Goal: Task Accomplishment & Management: Manage account settings

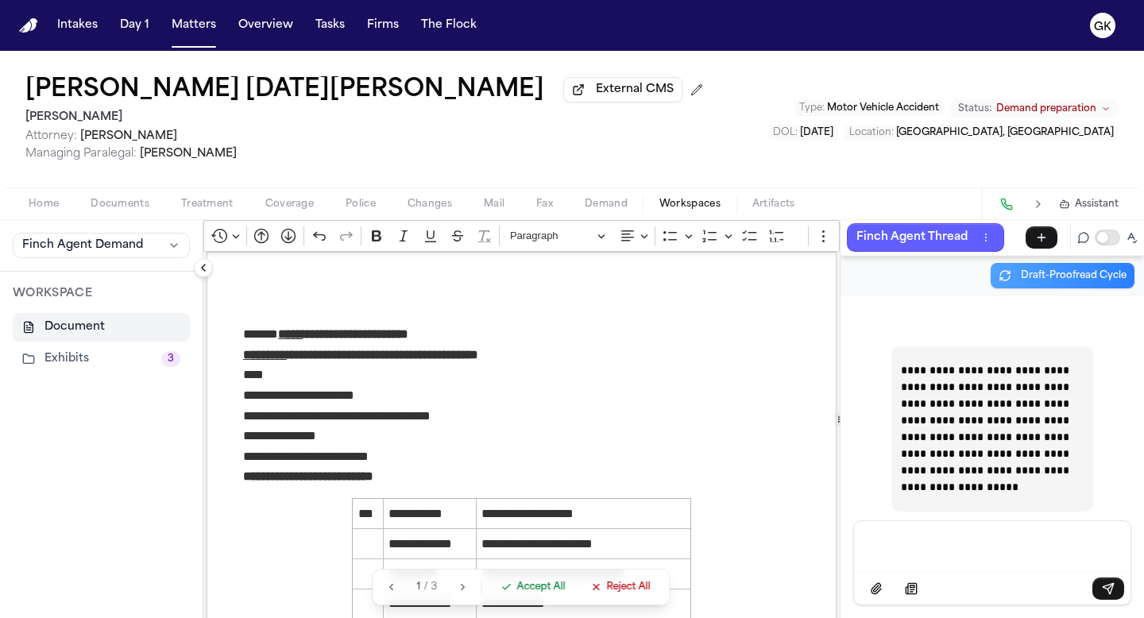
scroll to position [125696, 0]
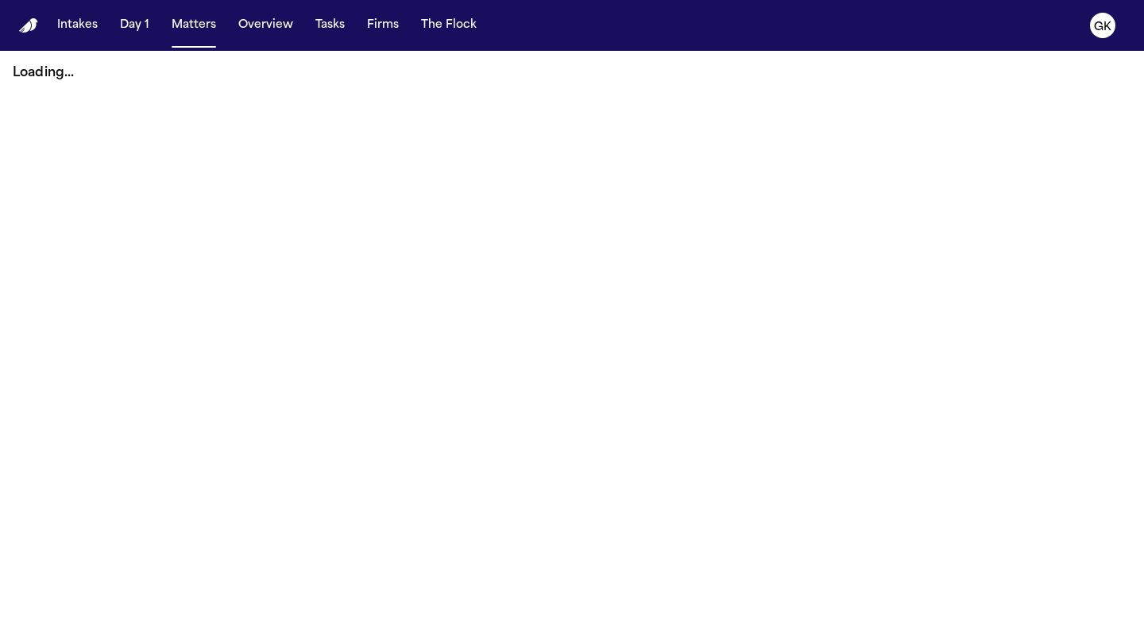
click at [28, 29] on img "Home" at bounding box center [28, 25] width 19 height 15
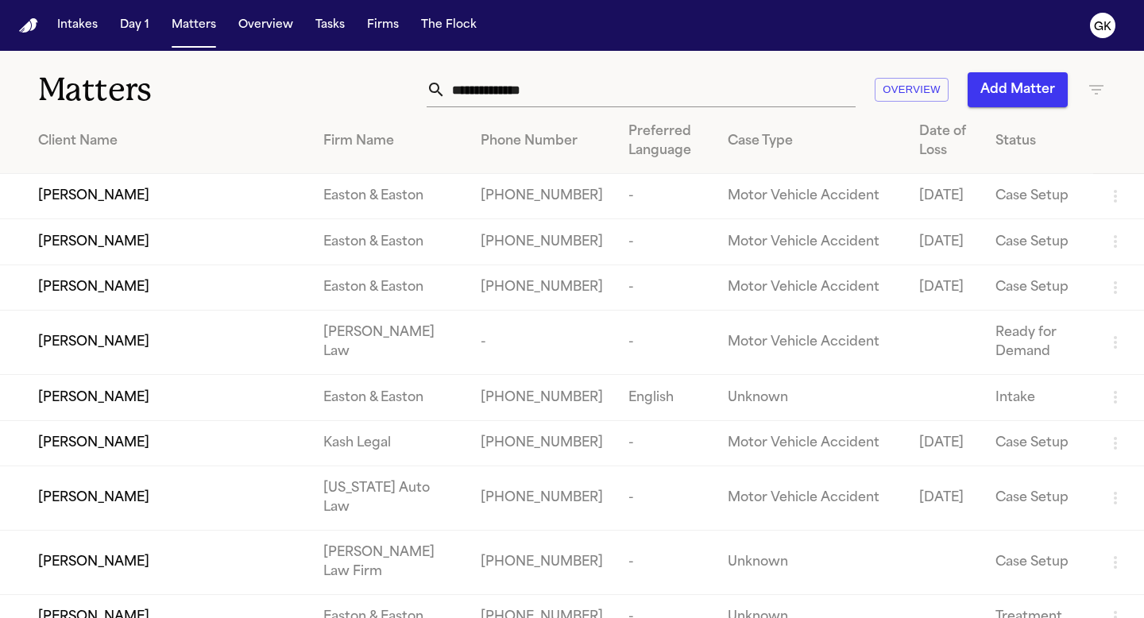
click at [505, 98] on input "text" at bounding box center [651, 89] width 410 height 35
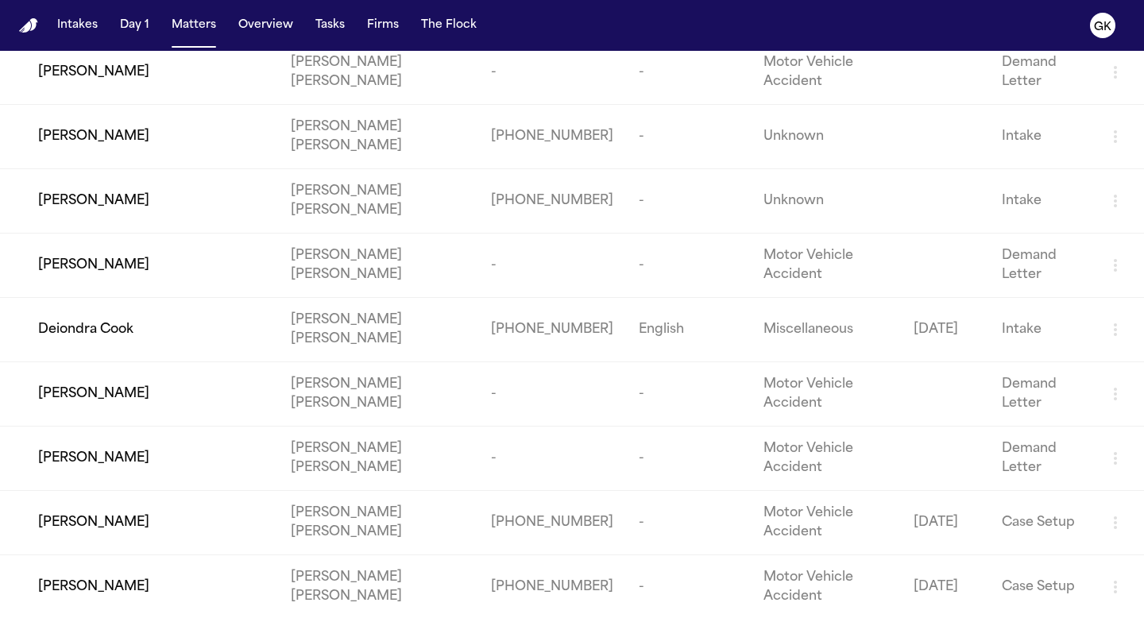
scroll to position [205, 0]
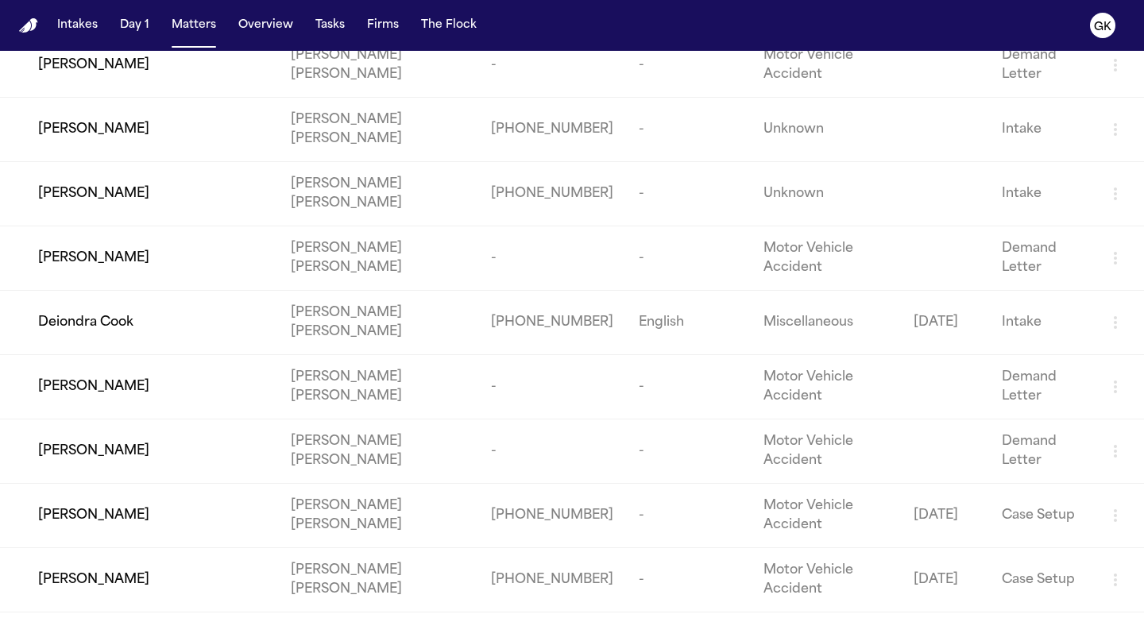
type input "******"
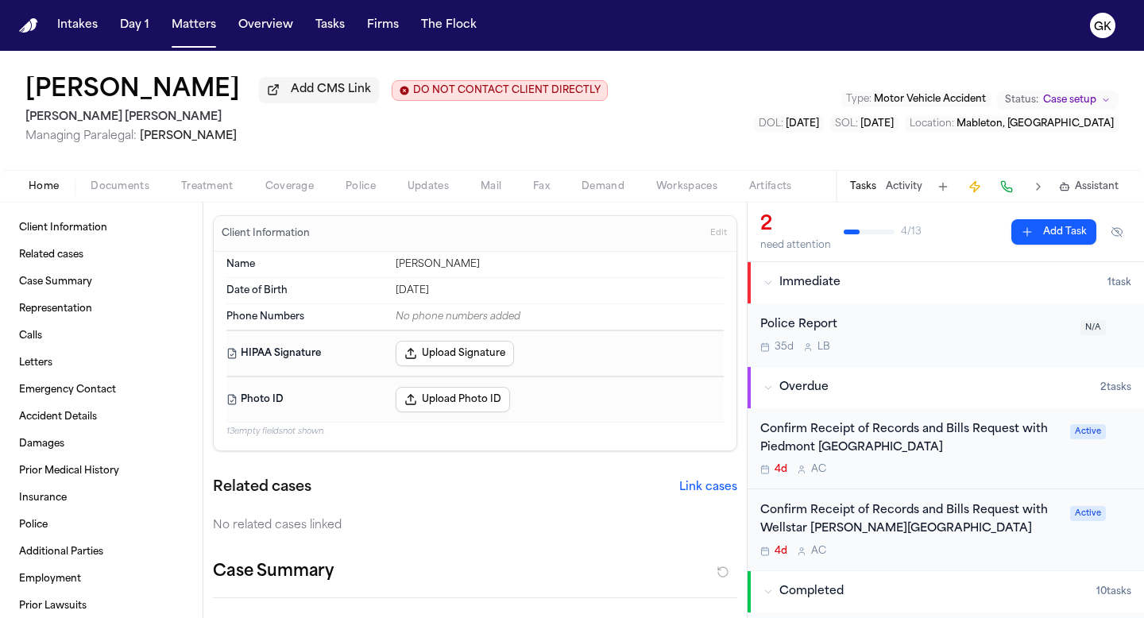
click at [660, 193] on span "Workspaces" at bounding box center [686, 186] width 61 height 13
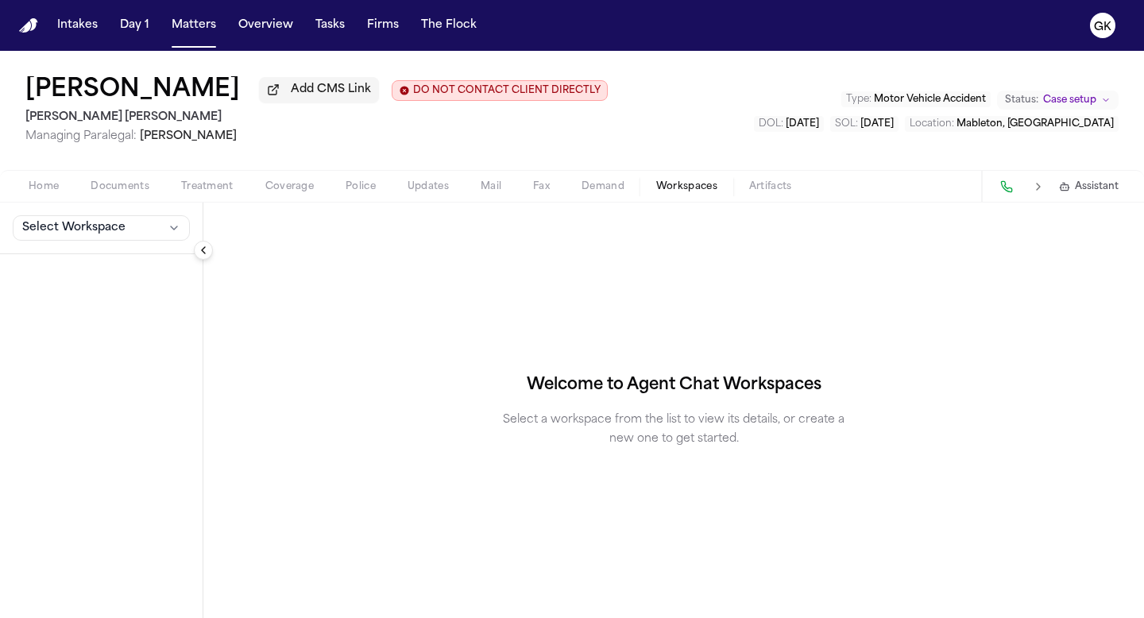
click at [30, 35] on nav "Intakes Day 1 Matters Overview Tasks Firms The Flock GK" at bounding box center [572, 25] width 1144 height 51
click at [36, 28] on img "Home" at bounding box center [28, 25] width 19 height 15
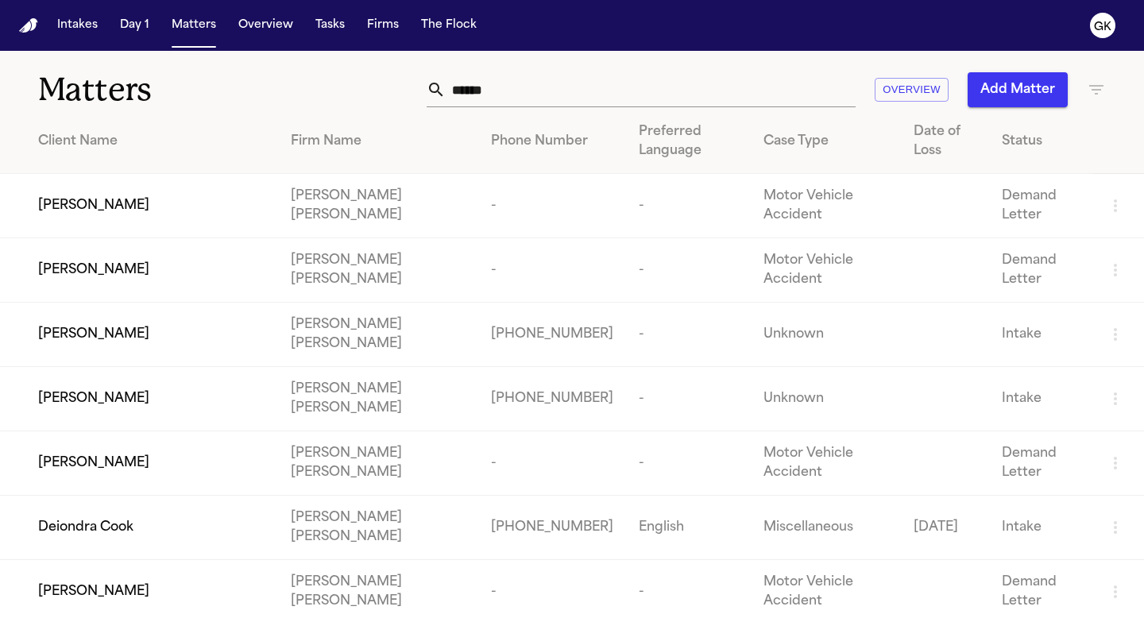
click at [593, 86] on input "******" at bounding box center [651, 89] width 410 height 35
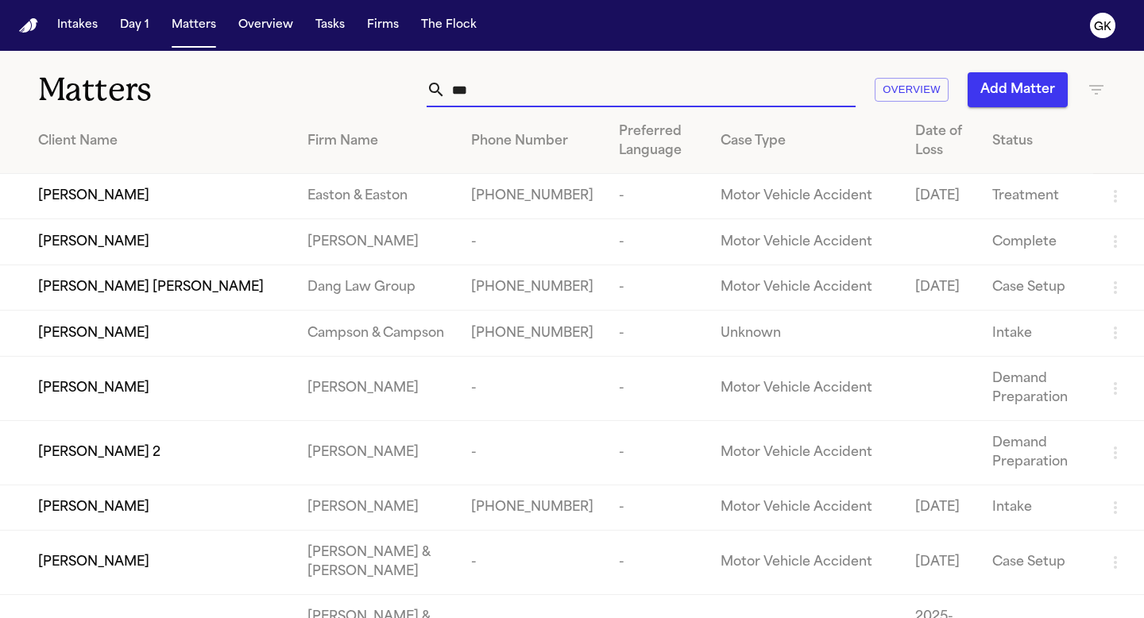
type input "****"
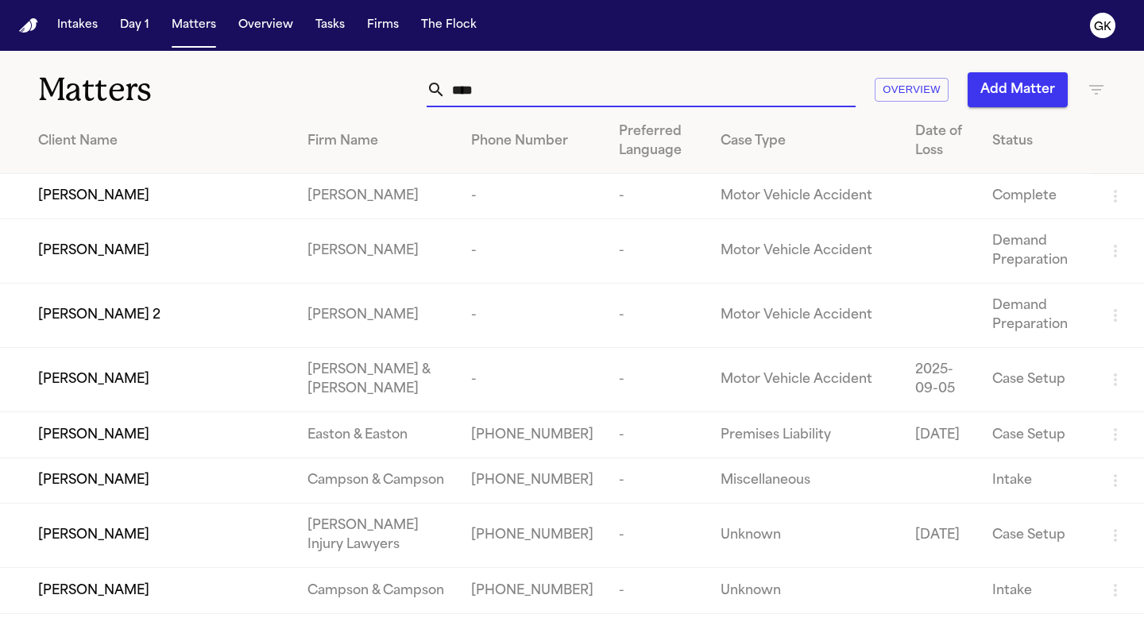
click at [260, 325] on div "[PERSON_NAME] 2" at bounding box center [160, 315] width 244 height 19
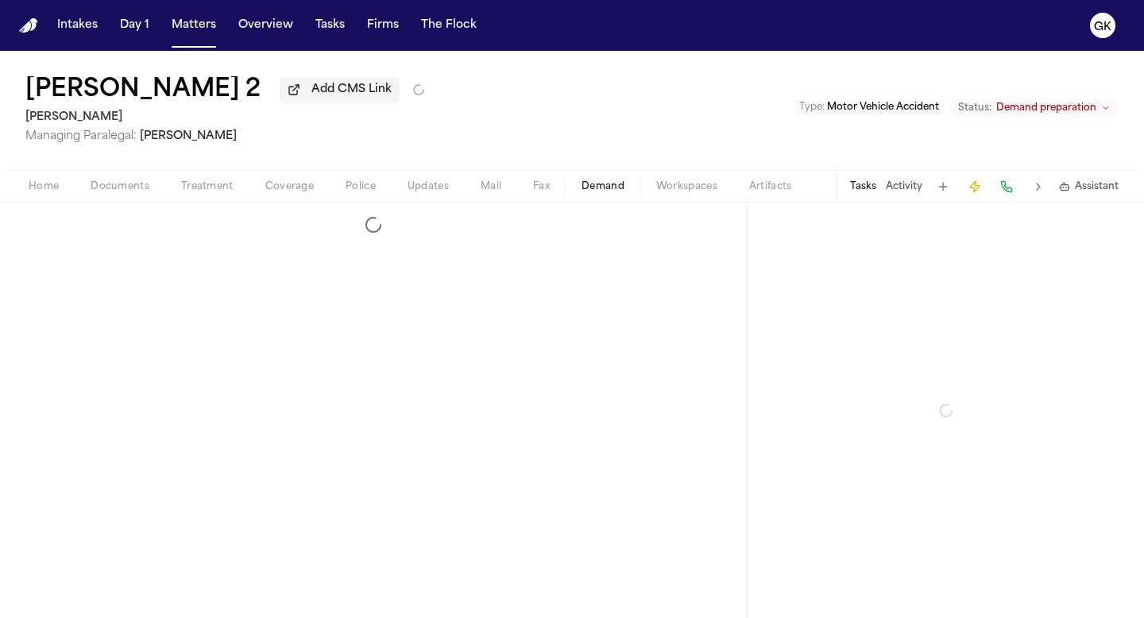
click at [611, 180] on button "Demand" at bounding box center [603, 186] width 75 height 19
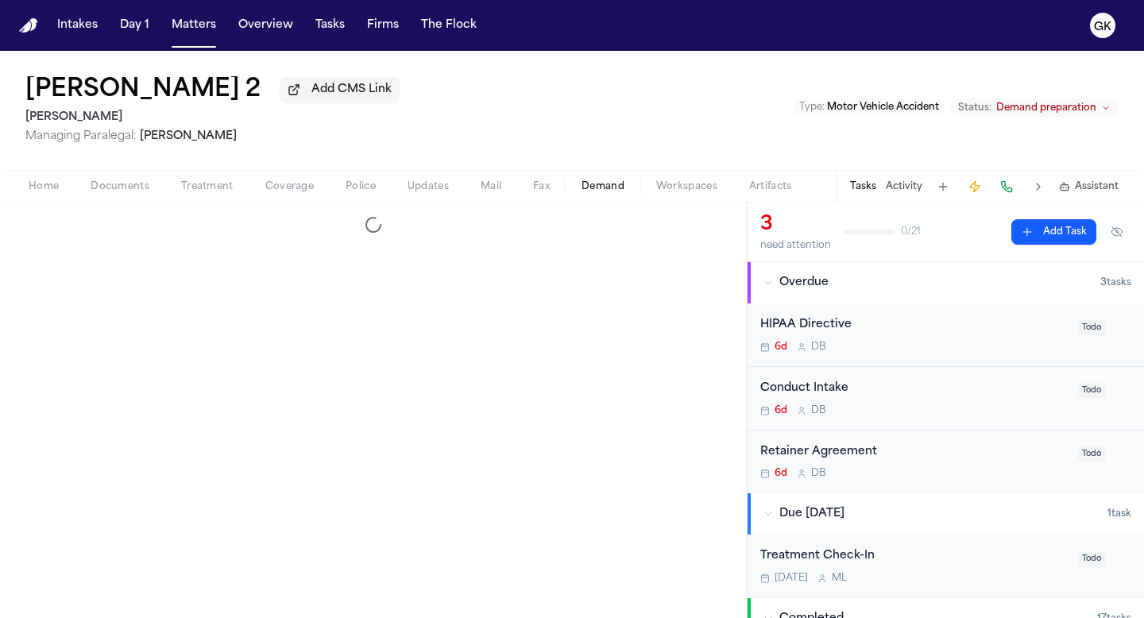
select select "**********"
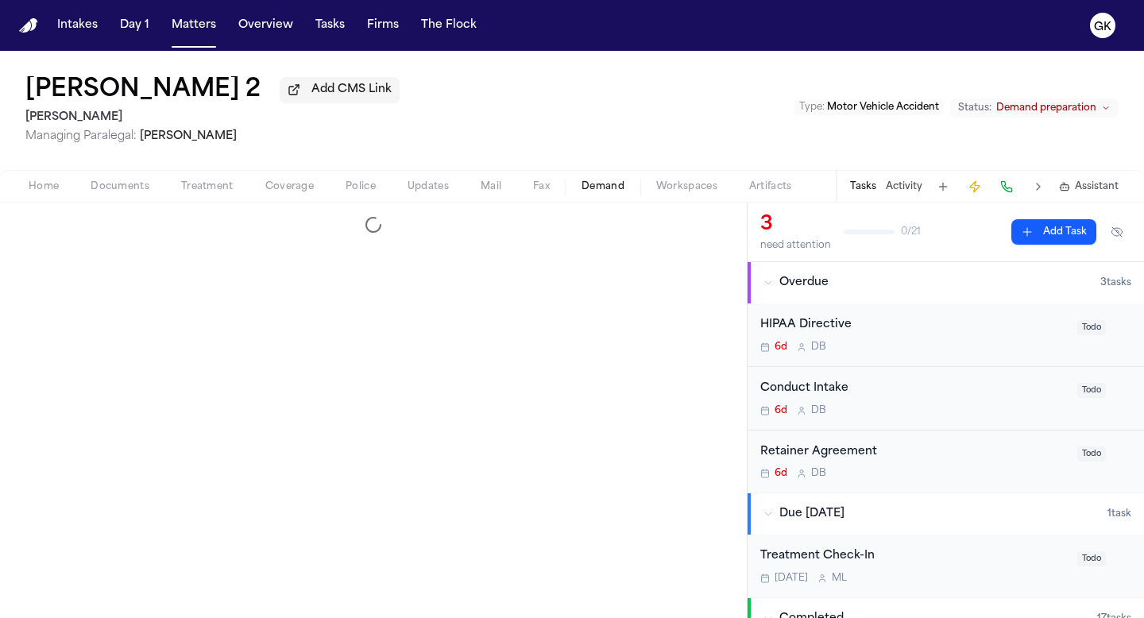
select select "**********"
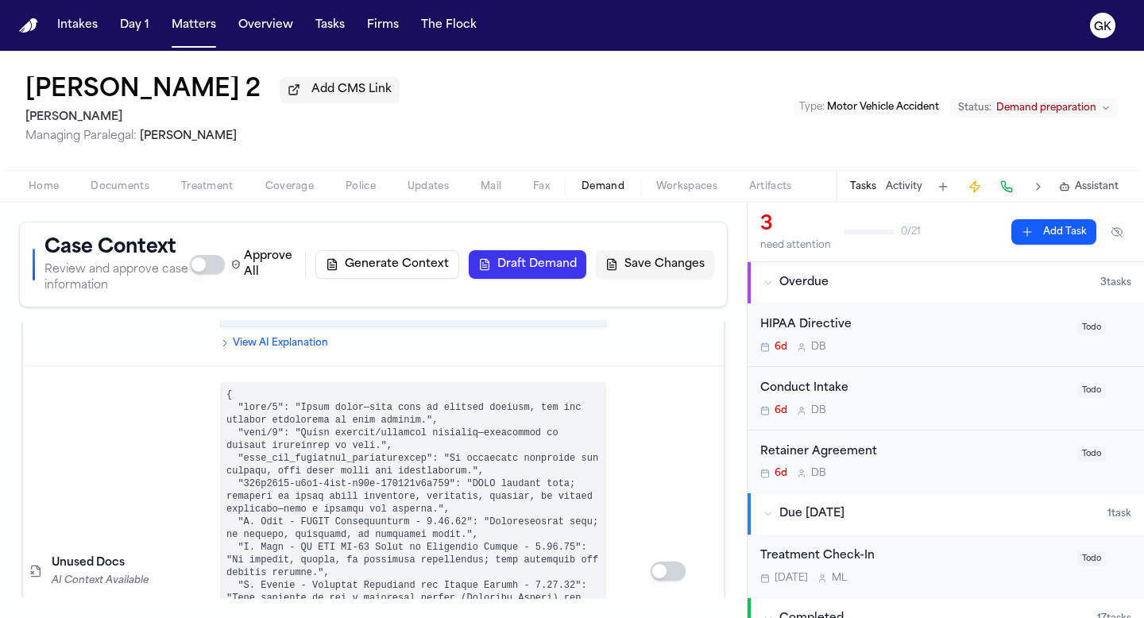
scroll to position [4146, 0]
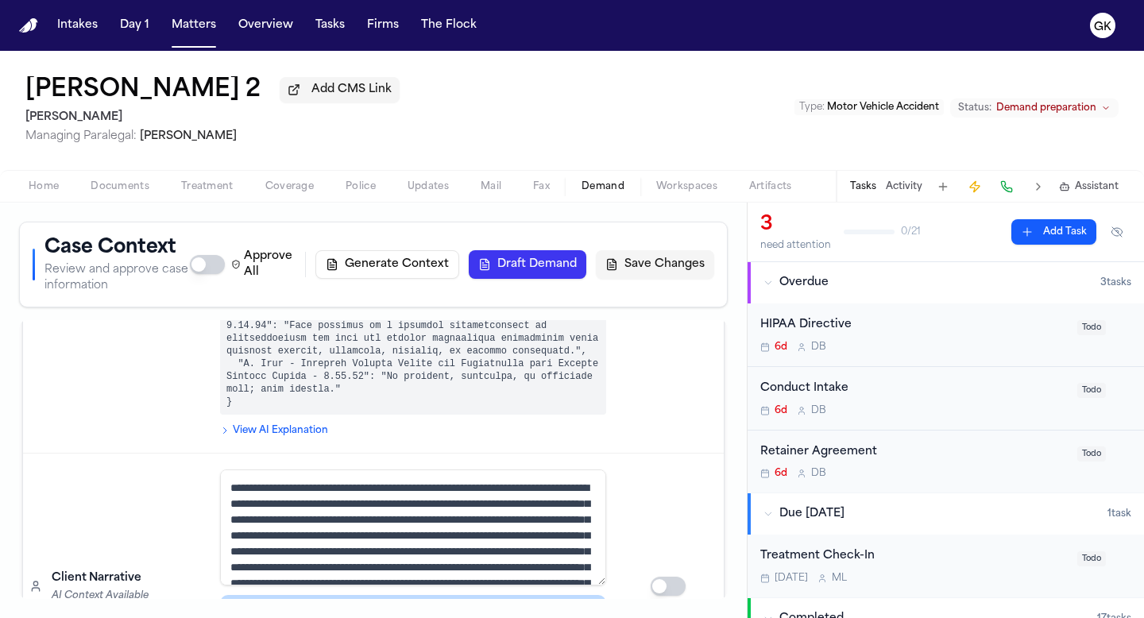
click at [675, 193] on span "Workspaces" at bounding box center [686, 186] width 61 height 13
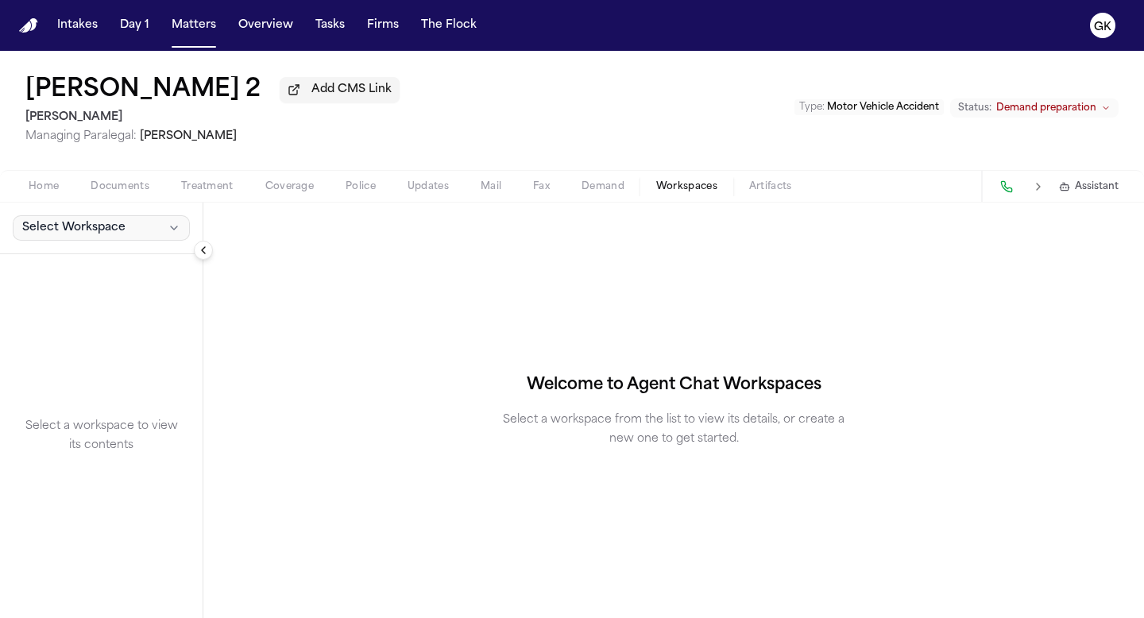
click at [45, 232] on span "Select Workspace" at bounding box center [73, 228] width 103 height 16
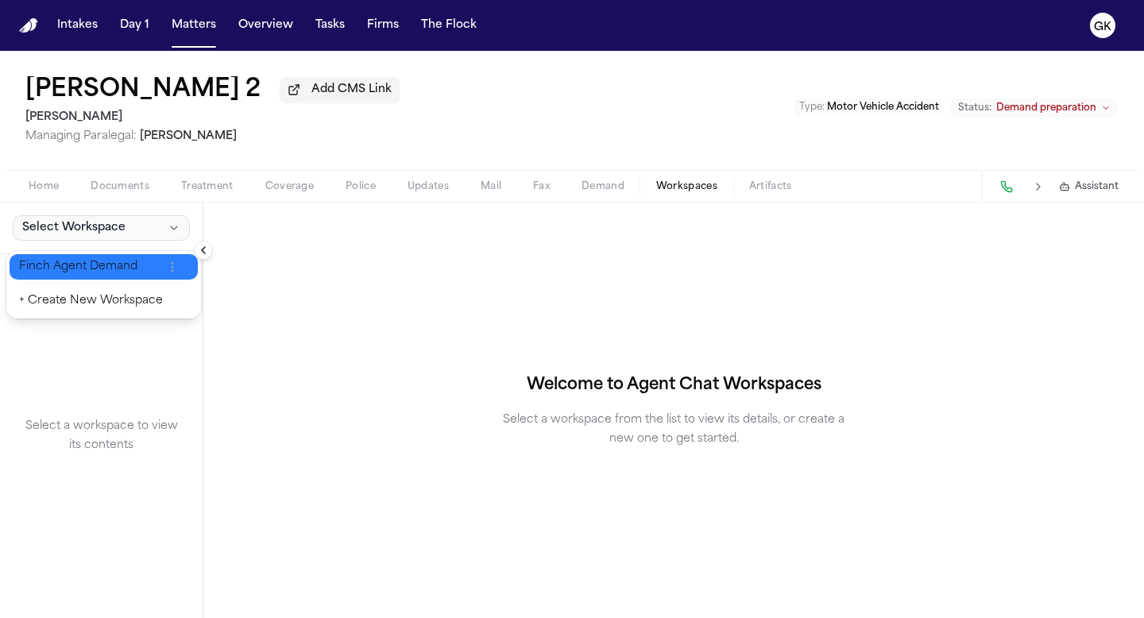
click at [60, 263] on span "Finch Agent Demand" at bounding box center [91, 267] width 144 height 16
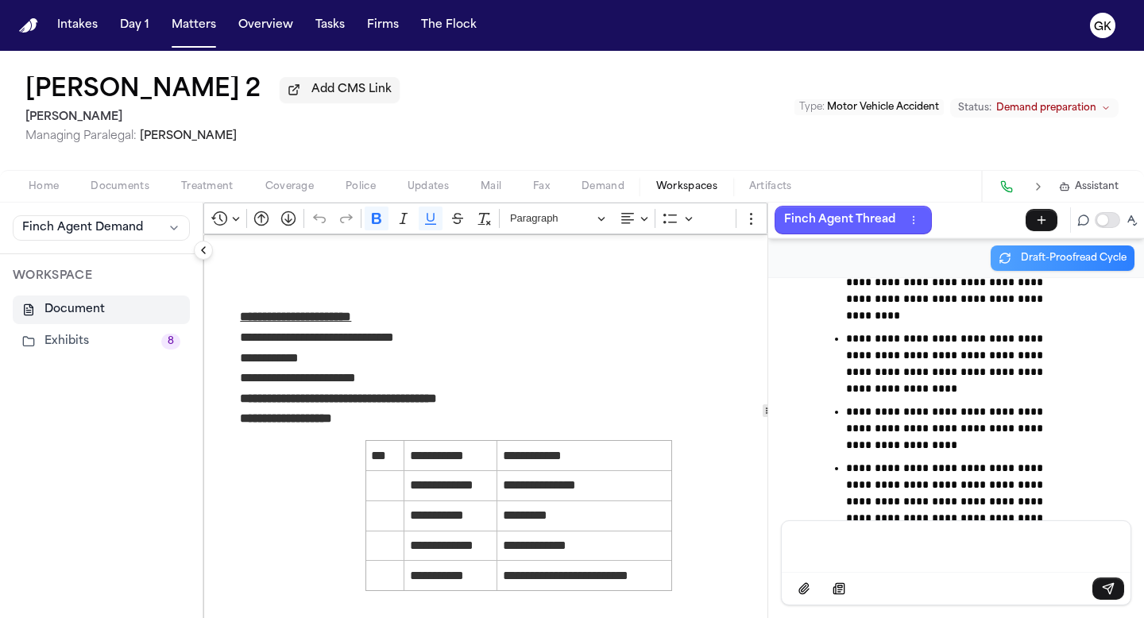
scroll to position [142323, 0]
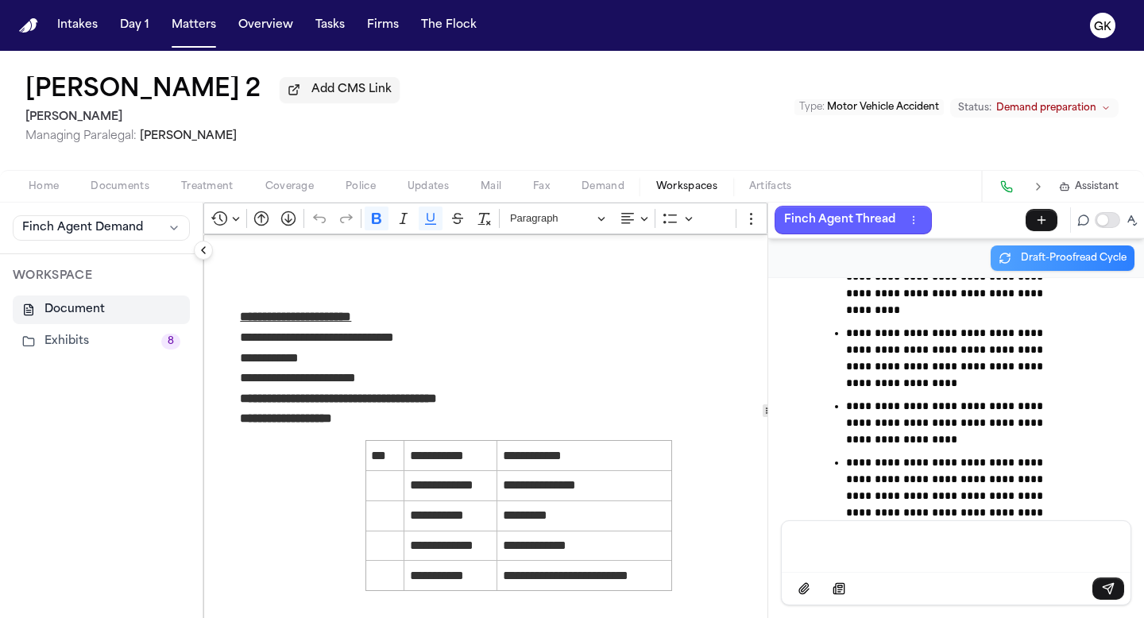
click at [25, 26] on img "Home" at bounding box center [28, 25] width 19 height 15
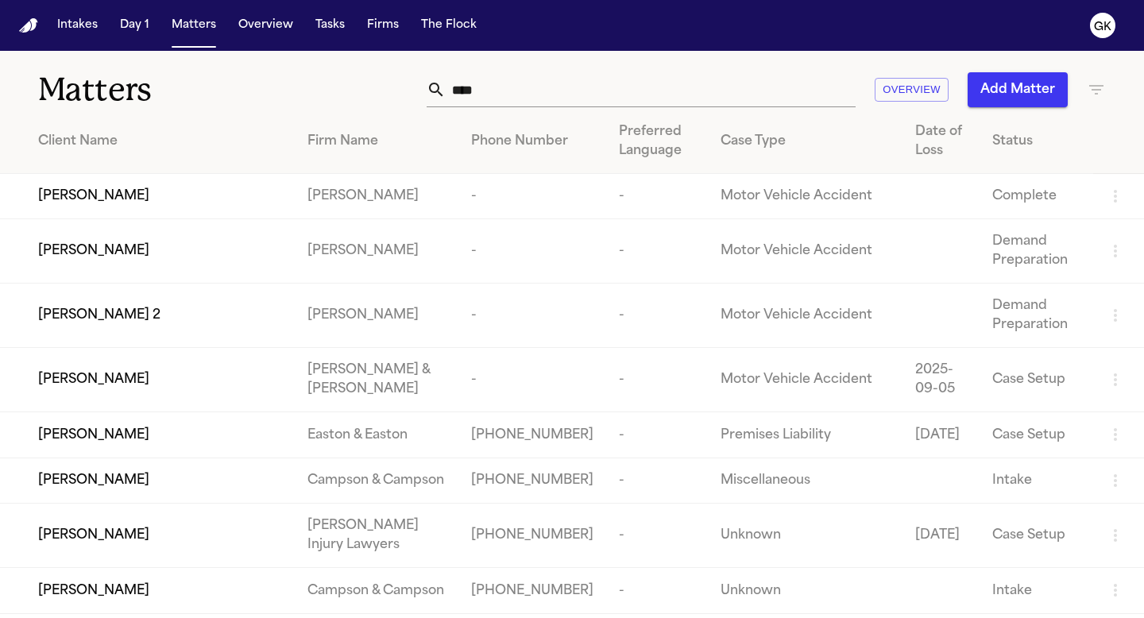
click at [586, 87] on input "****" at bounding box center [651, 89] width 410 height 35
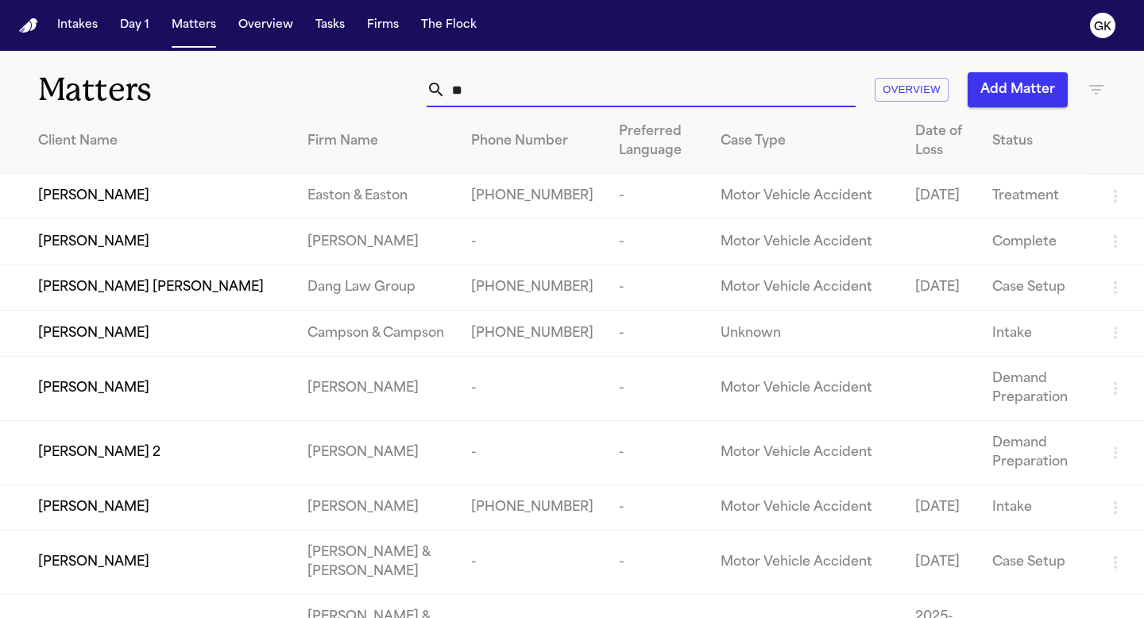
type input "*"
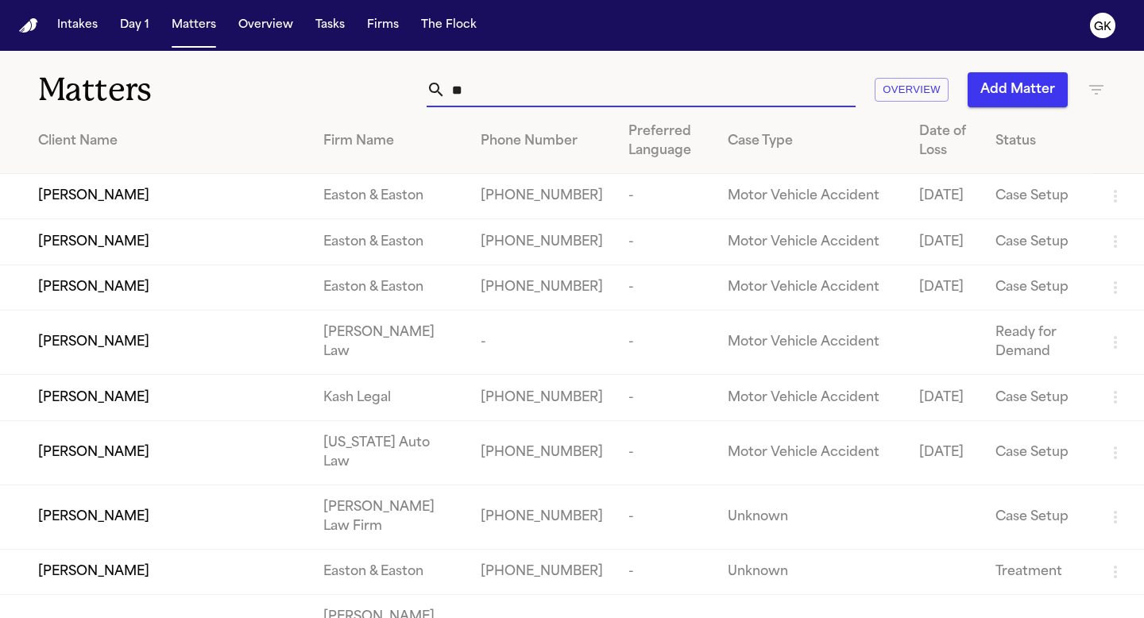
type input "*"
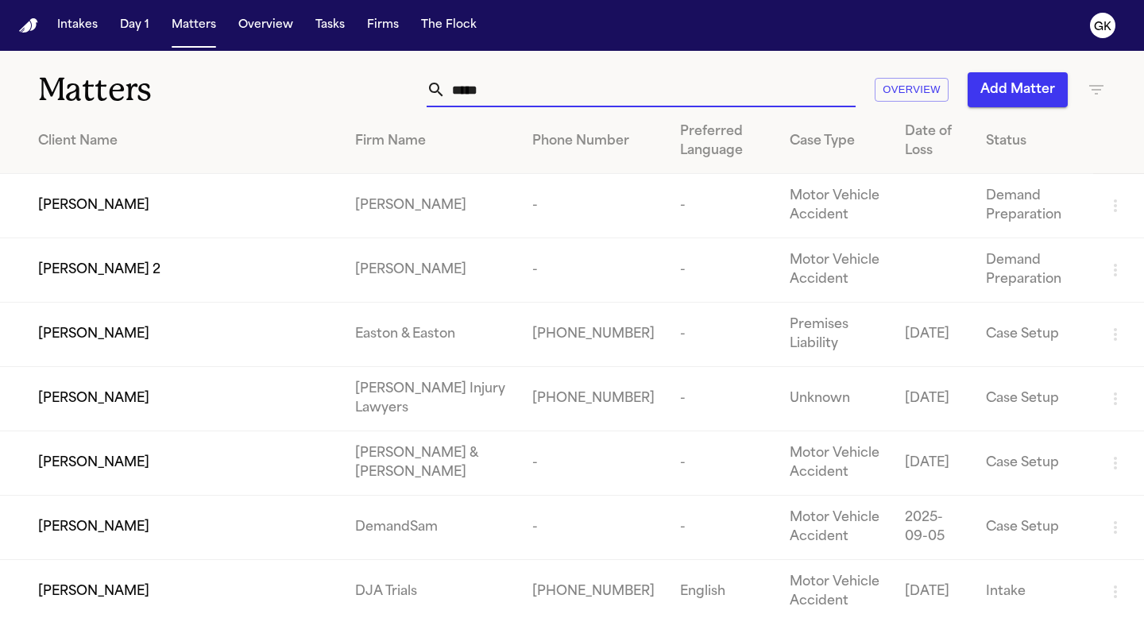
type input "*****"
click at [667, 261] on td "-" at bounding box center [722, 270] width 110 height 64
click at [571, 263] on td "-" at bounding box center [594, 270] width 148 height 64
click at [229, 299] on td "[PERSON_NAME] 2" at bounding box center [171, 270] width 342 height 64
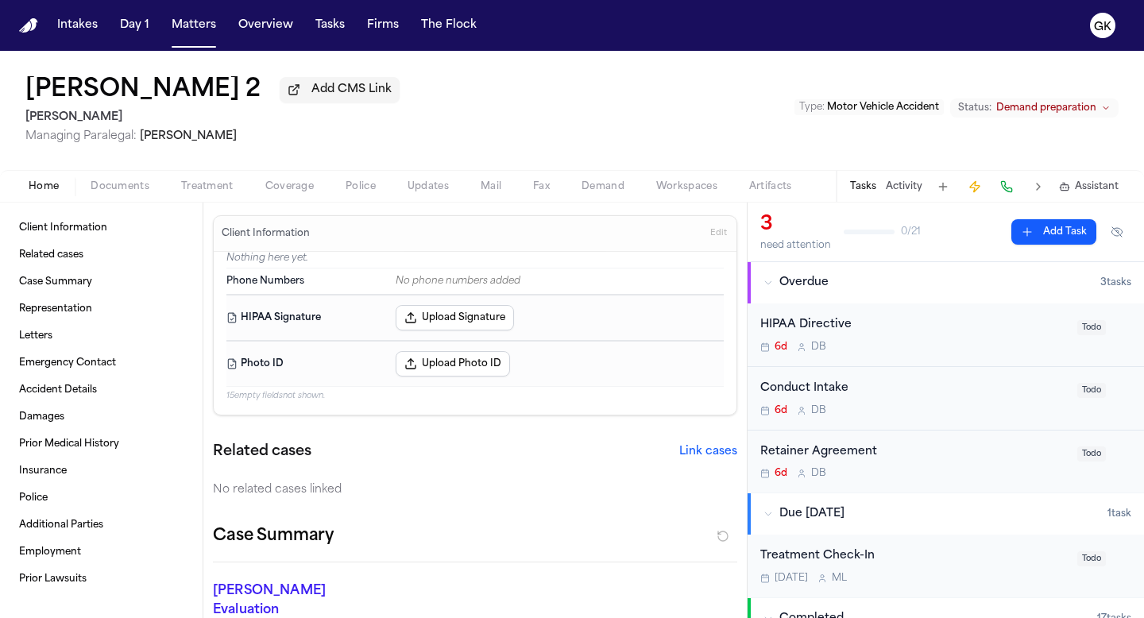
click at [1108, 105] on icon "Change status from Demand preparation" at bounding box center [1106, 108] width 10 height 10
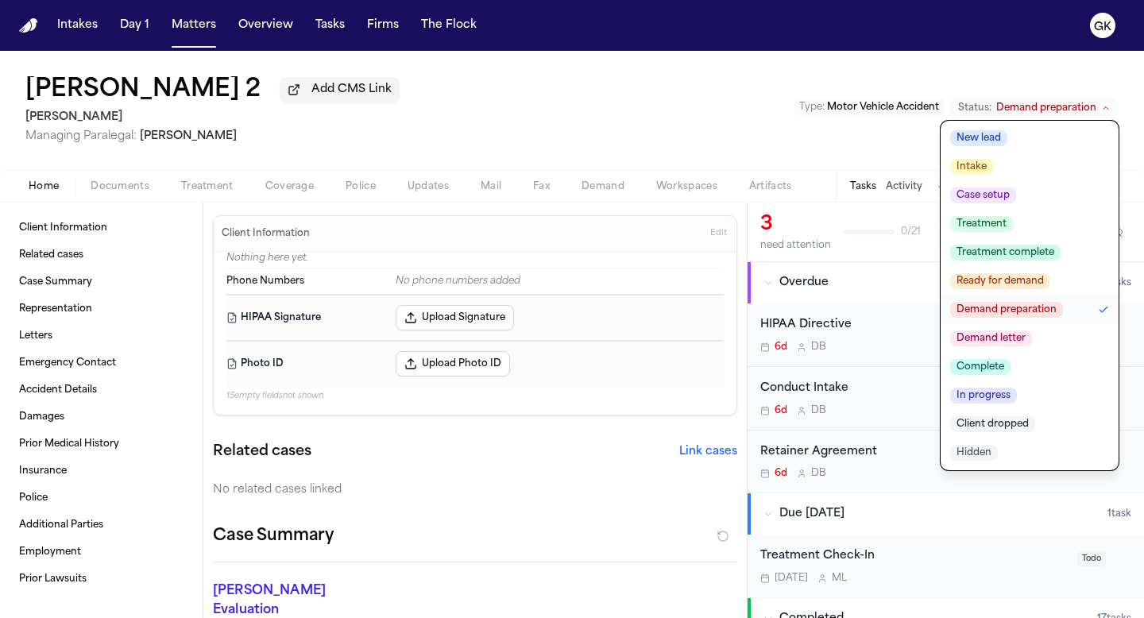
click at [1027, 343] on span "Demand letter" at bounding box center [991, 339] width 82 height 16
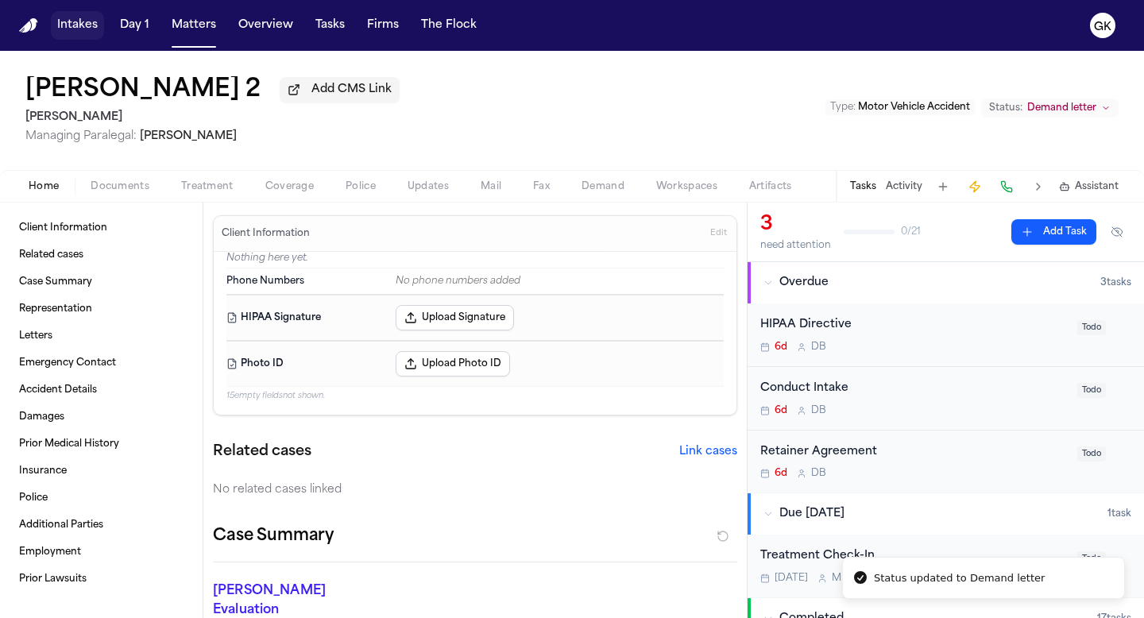
click at [46, 21] on nav "Intakes Day 1 Matters Overview Tasks Firms The Flock GK" at bounding box center [572, 25] width 1144 height 51
click at [28, 21] on img "Home" at bounding box center [28, 25] width 19 height 15
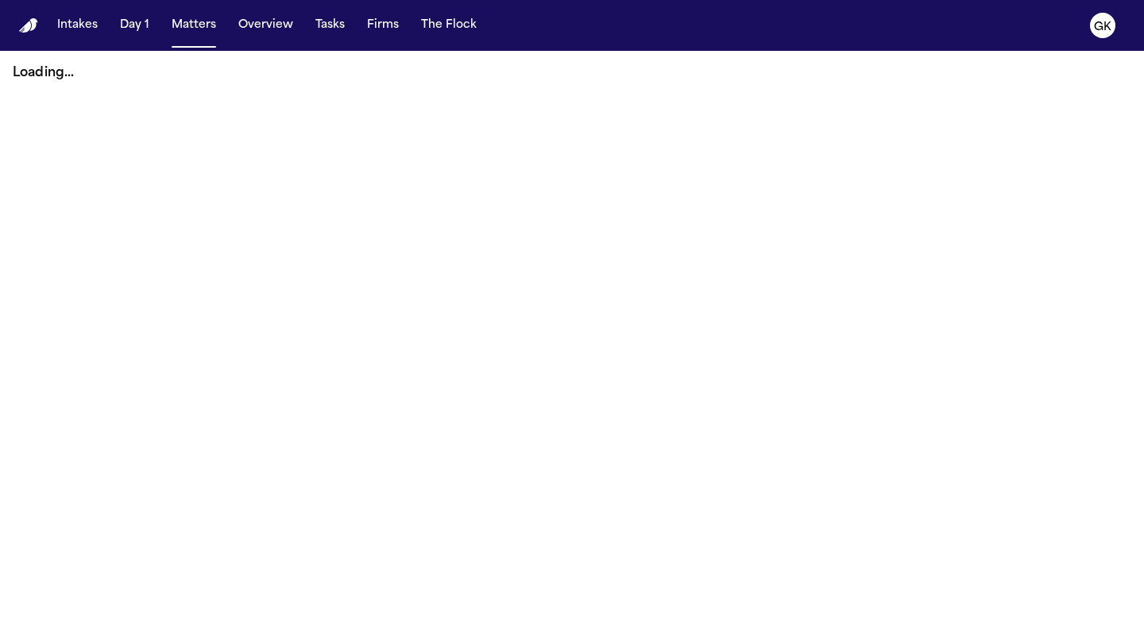
click at [25, 23] on img "Home" at bounding box center [28, 25] width 19 height 15
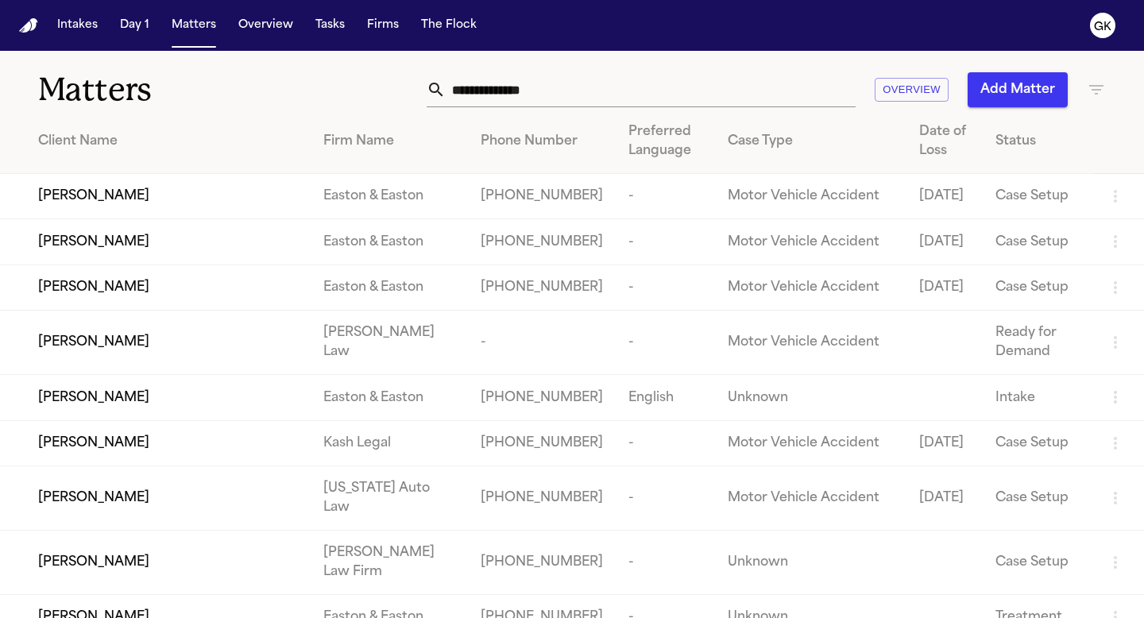
click at [544, 89] on input "text" at bounding box center [651, 89] width 410 height 35
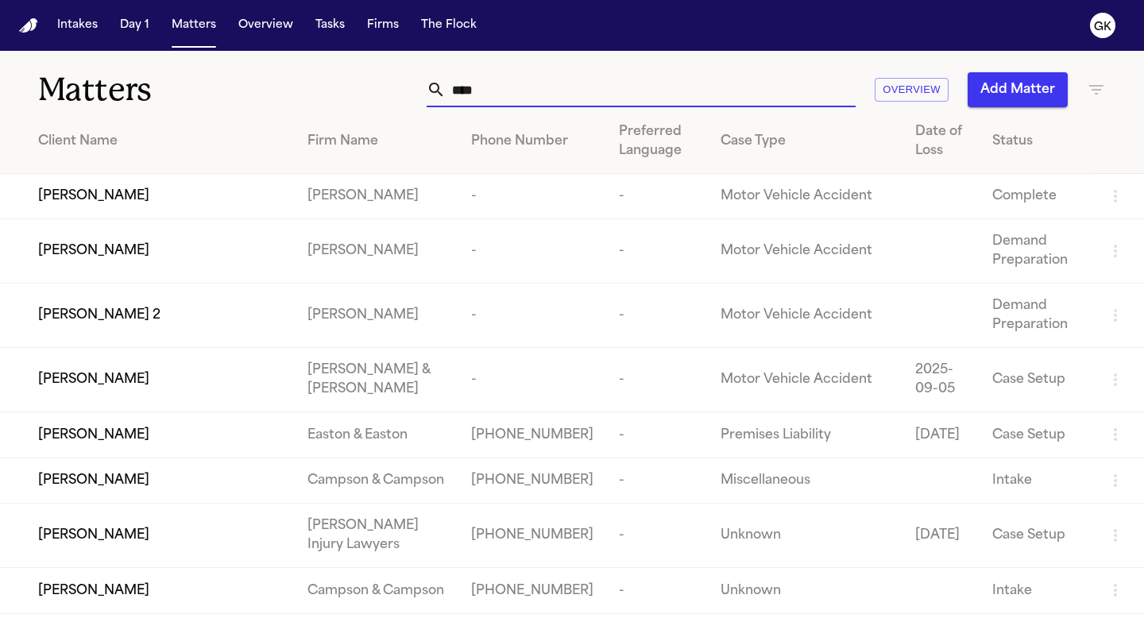
type input "****"
click at [314, 265] on td "[PERSON_NAME]" at bounding box center [376, 251] width 163 height 64
click at [980, 262] on td "Demand Preparation" at bounding box center [1037, 251] width 114 height 64
click at [876, 272] on td "Motor Vehicle Accident" at bounding box center [805, 251] width 195 height 64
click at [107, 284] on td "[PERSON_NAME]" at bounding box center [147, 251] width 295 height 64
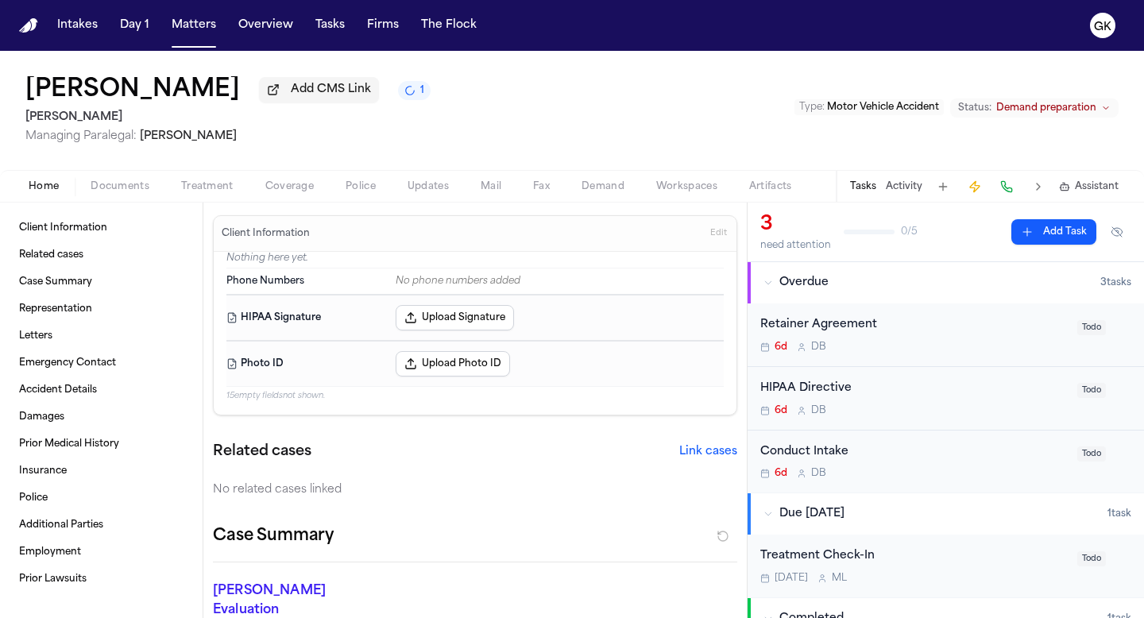
click at [1022, 113] on span "Demand preparation" at bounding box center [1046, 108] width 100 height 13
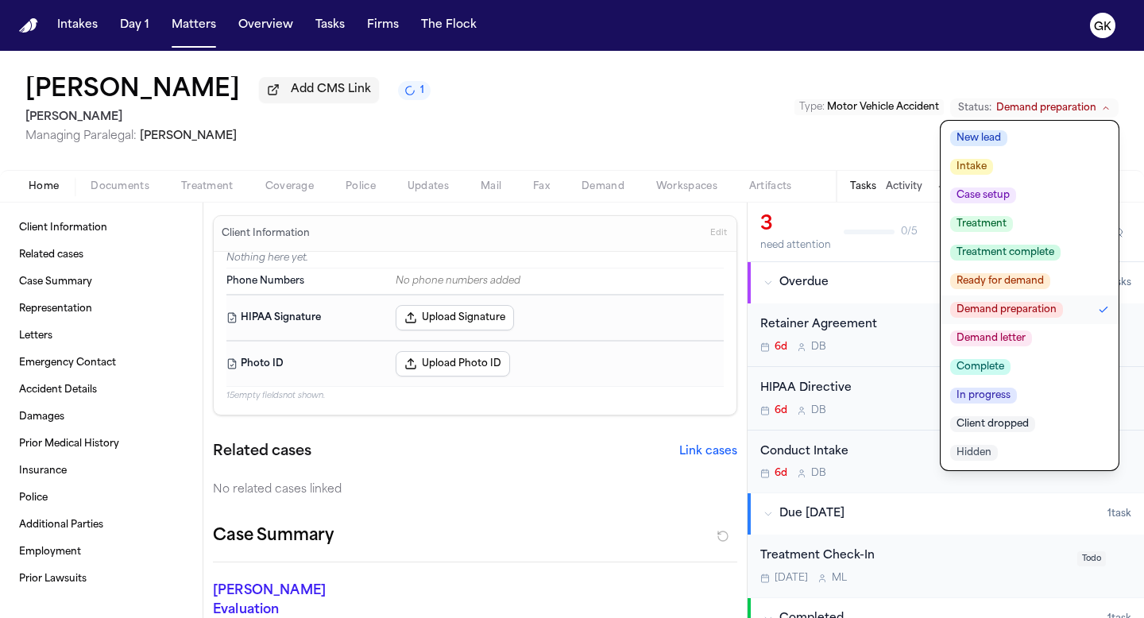
click at [1012, 343] on span "Demand letter" at bounding box center [991, 339] width 82 height 16
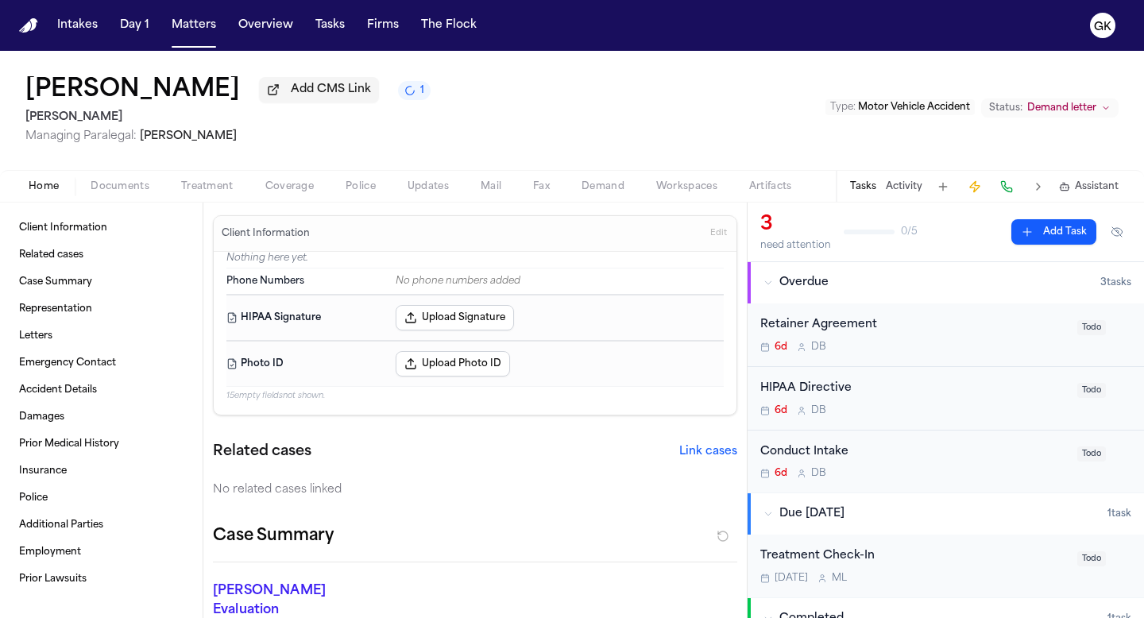
click at [28, 29] on img "Home" at bounding box center [28, 25] width 19 height 15
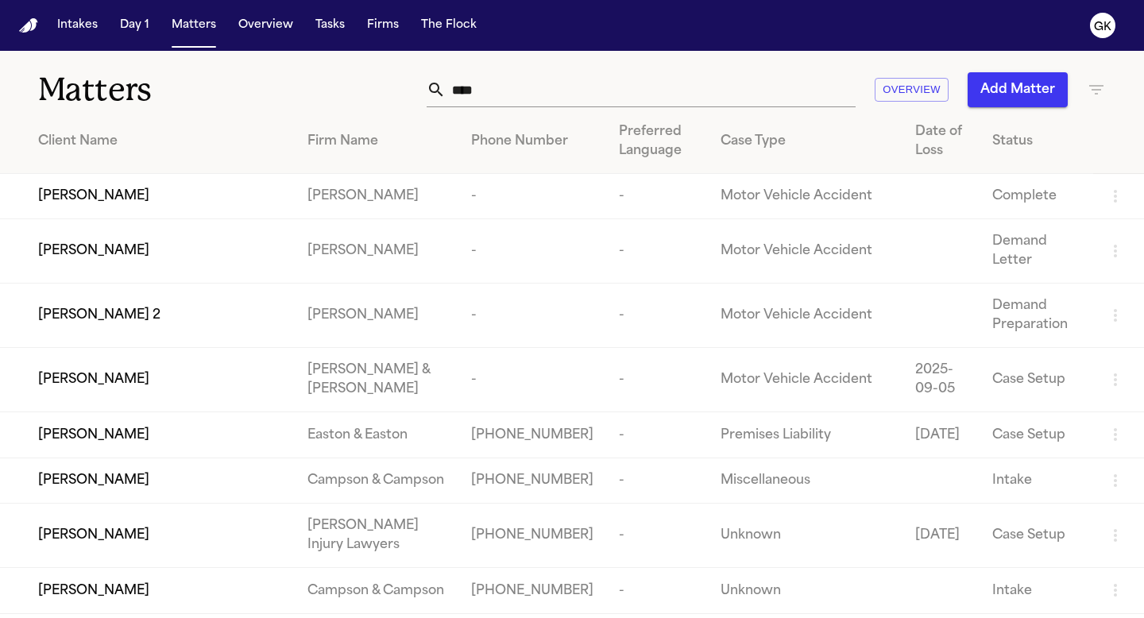
click at [518, 87] on input "****" at bounding box center [651, 89] width 410 height 35
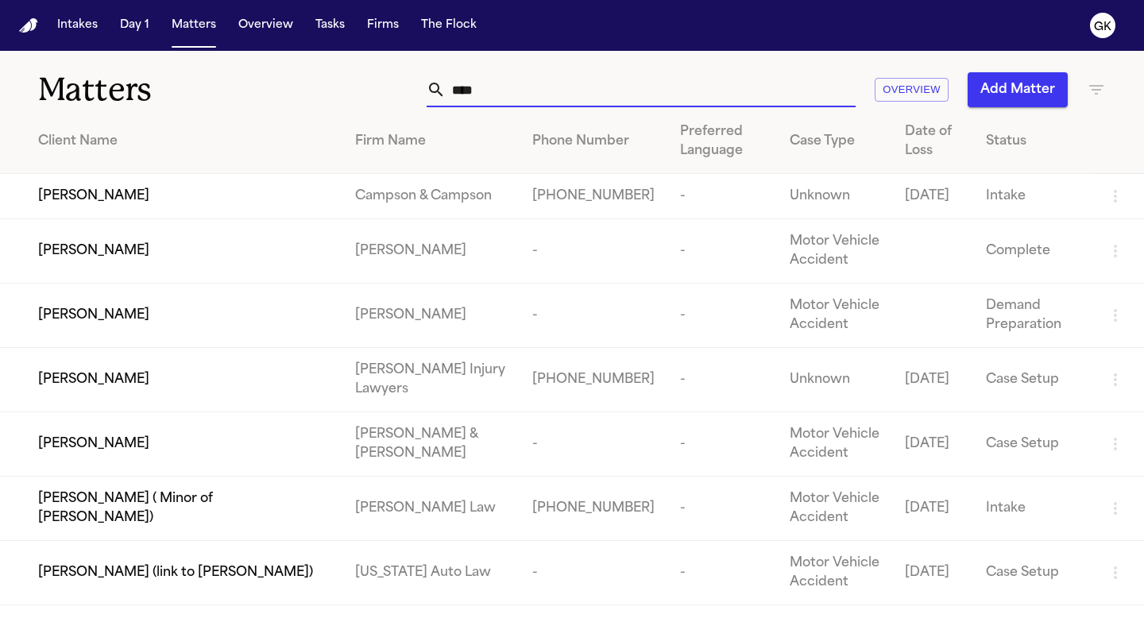
type input "****"
click at [156, 325] on div "[PERSON_NAME]" at bounding box center [184, 315] width 292 height 19
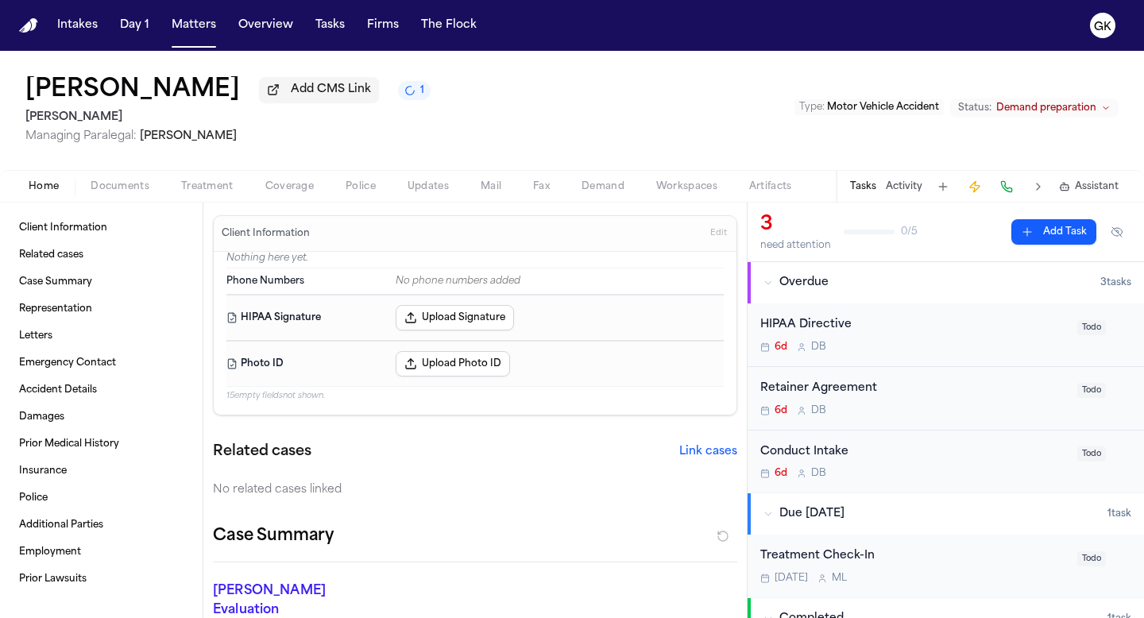
click at [1039, 114] on span "Demand preparation" at bounding box center [1046, 108] width 100 height 13
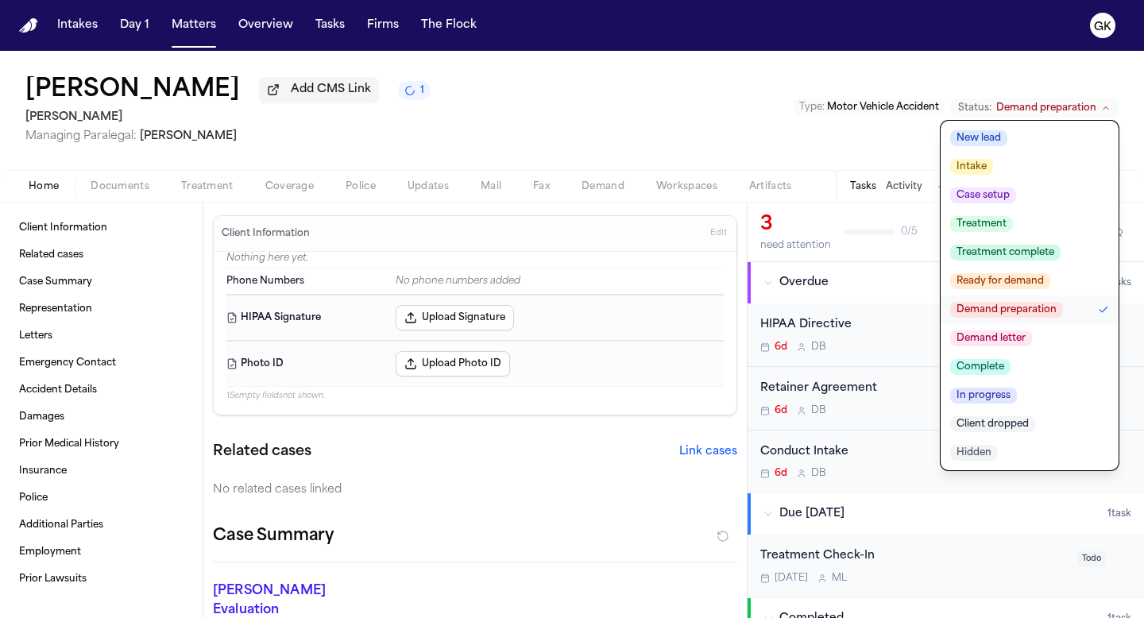
click at [994, 349] on button "Demand letter" at bounding box center [1030, 338] width 178 height 29
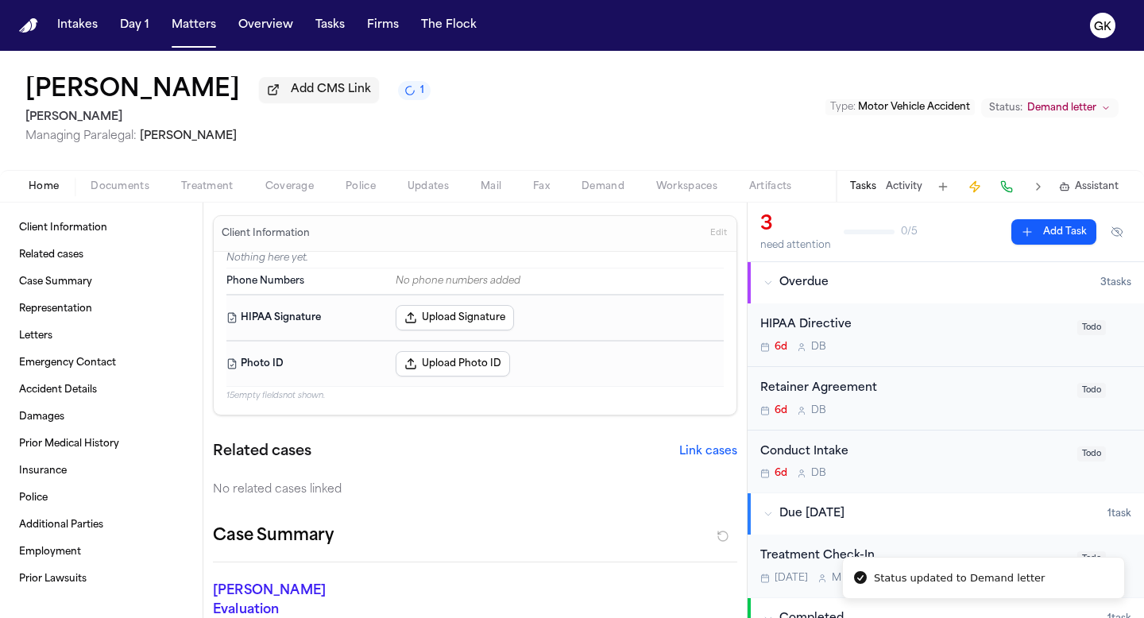
click at [27, 28] on img "Home" at bounding box center [28, 25] width 19 height 15
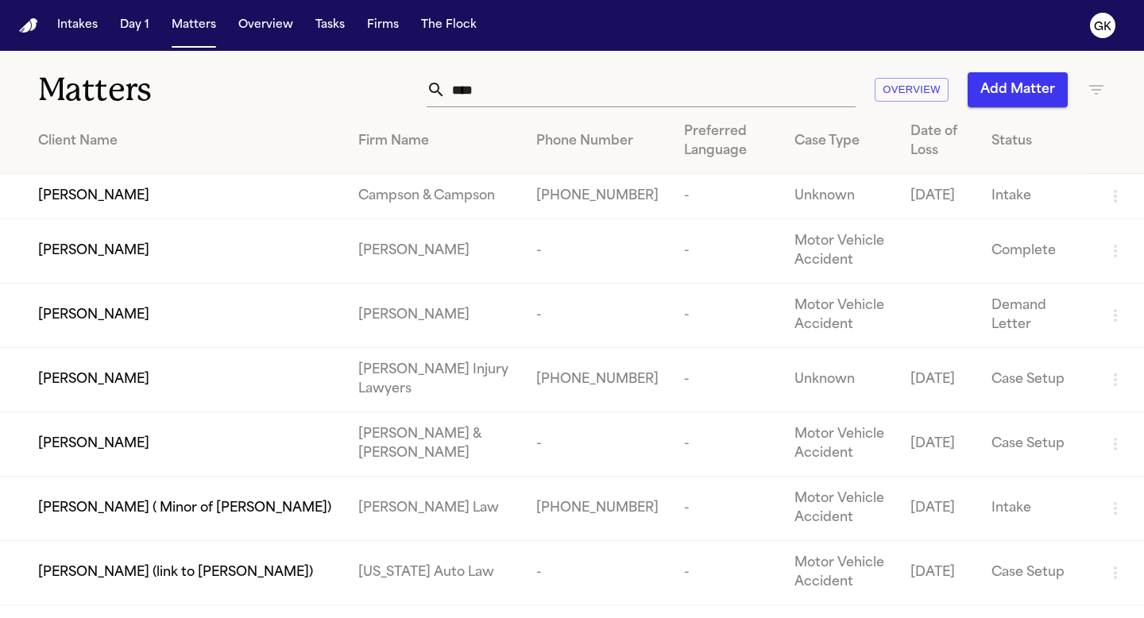
click at [505, 94] on input "****" at bounding box center [651, 89] width 410 height 35
type input "*"
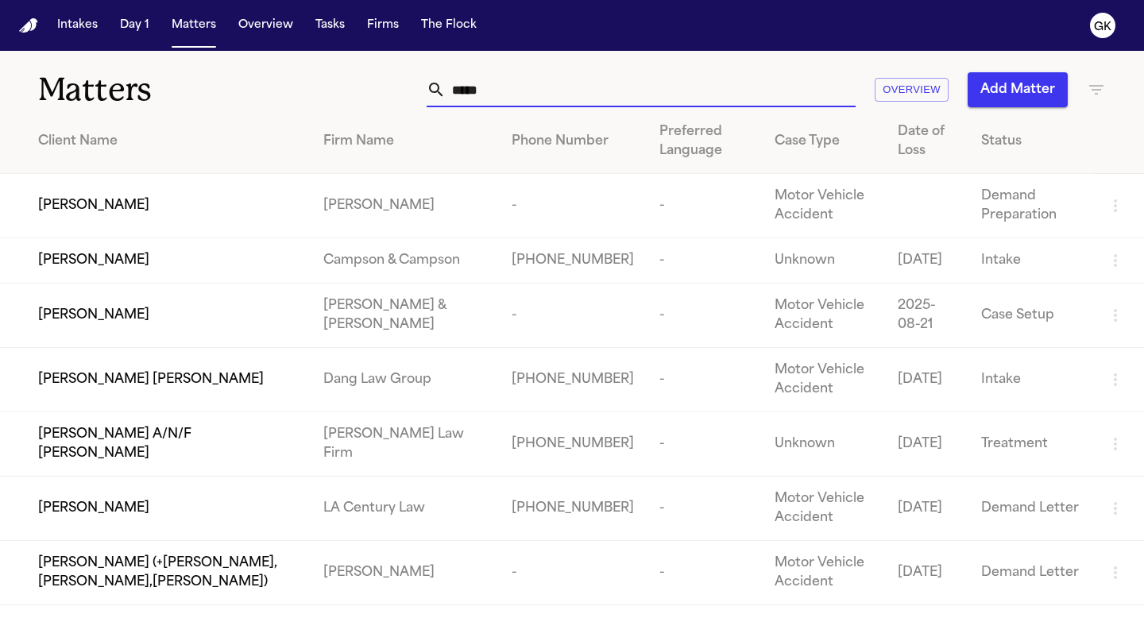
type input "*****"
click at [258, 207] on div "[PERSON_NAME]" at bounding box center [168, 205] width 260 height 19
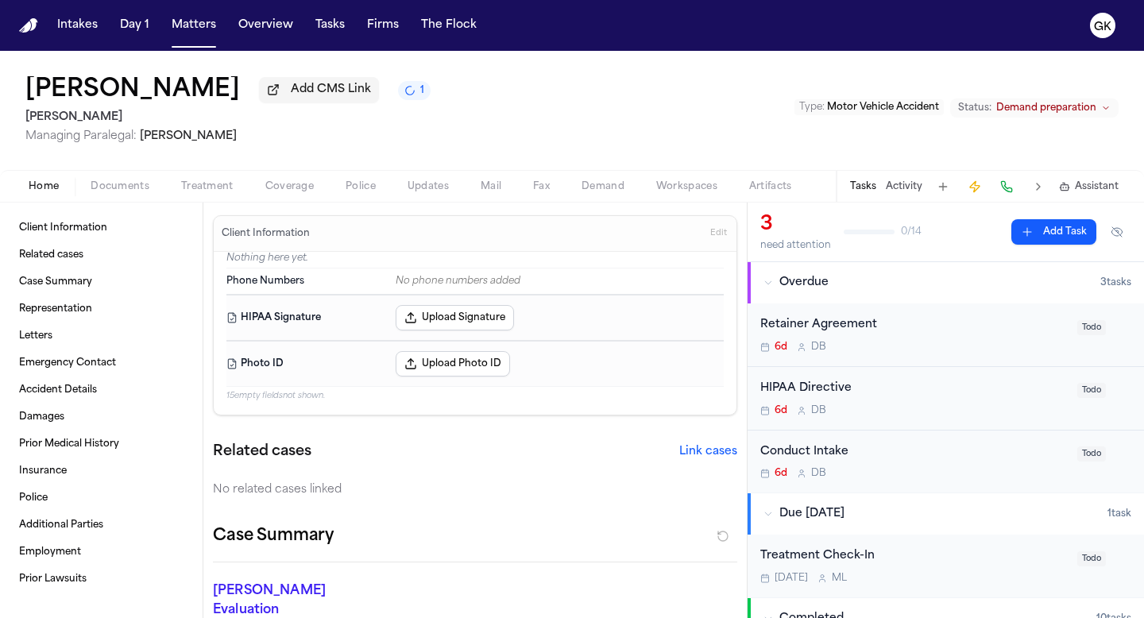
click at [1084, 114] on span "Demand preparation" at bounding box center [1046, 108] width 100 height 13
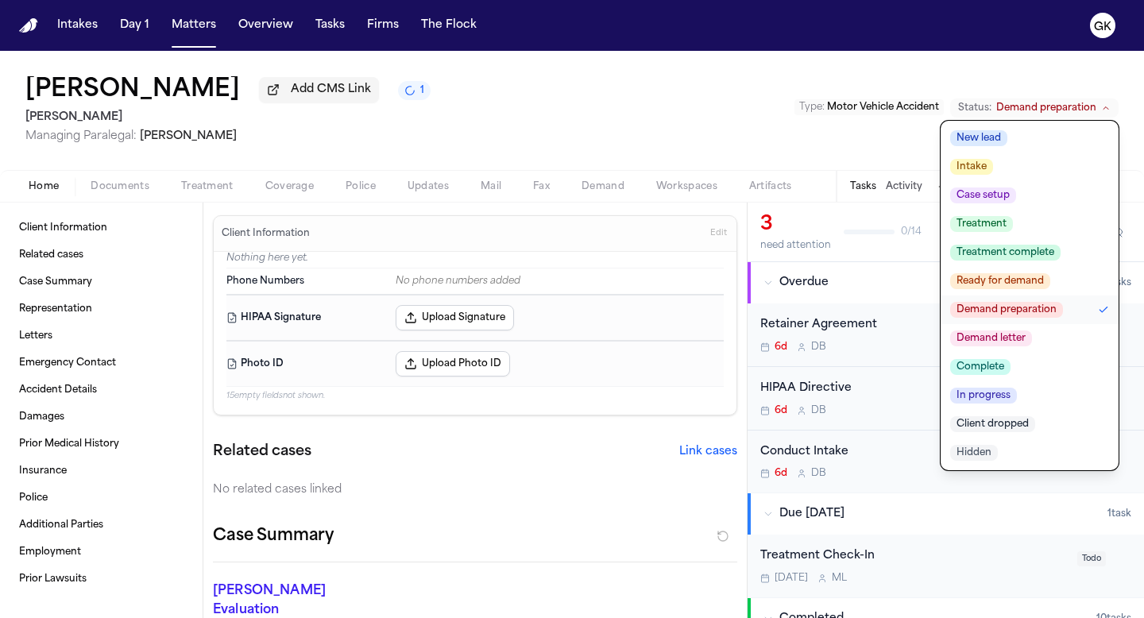
click at [1010, 346] on span "Demand letter" at bounding box center [991, 339] width 82 height 16
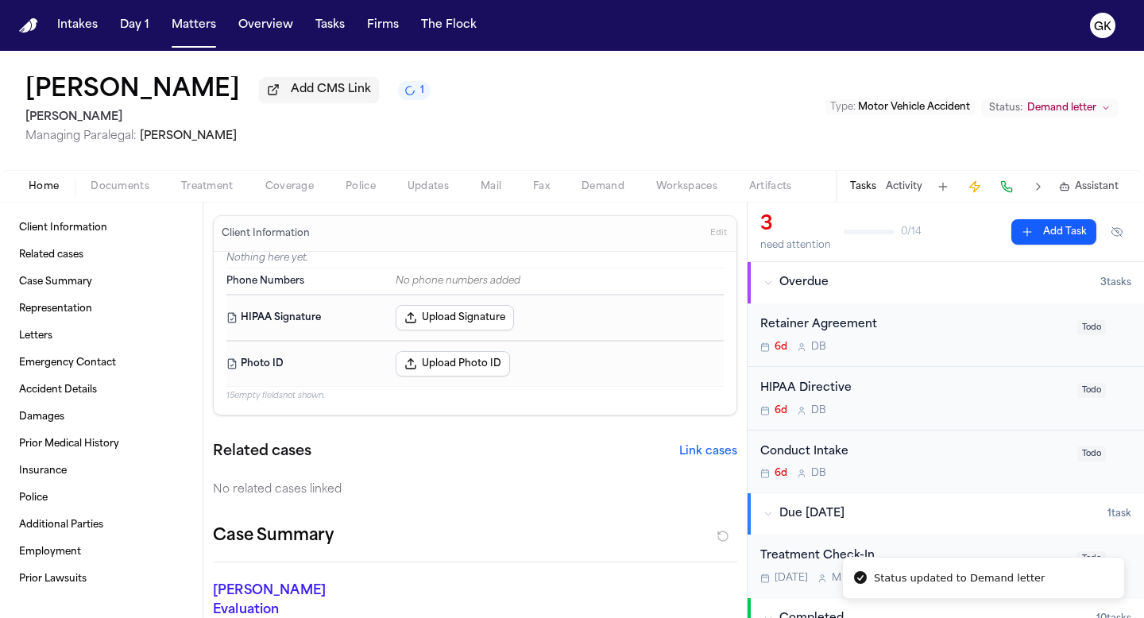
click at [33, 29] on img "Home" at bounding box center [28, 25] width 19 height 15
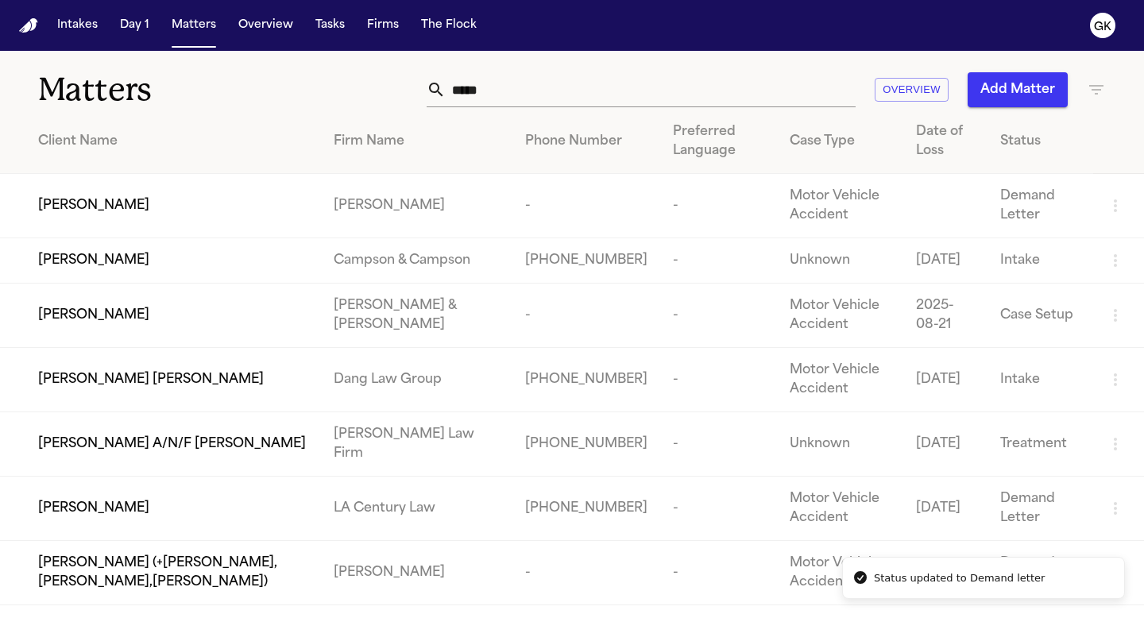
click at [513, 87] on input "*****" at bounding box center [651, 89] width 410 height 35
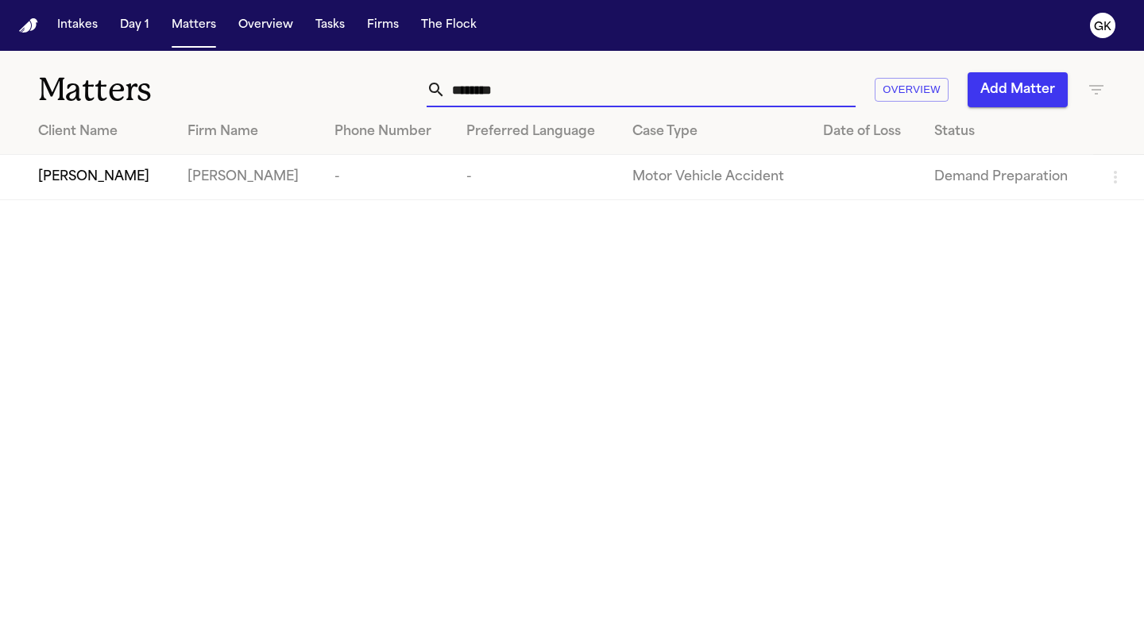
type input "********"
click at [942, 166] on td "Demand Preparation" at bounding box center [1008, 177] width 172 height 45
click at [838, 184] on td at bounding box center [866, 177] width 111 height 45
click at [727, 165] on td "Motor Vehicle Accident" at bounding box center [715, 177] width 191 height 45
click at [125, 171] on div "[PERSON_NAME]" at bounding box center [100, 177] width 124 height 19
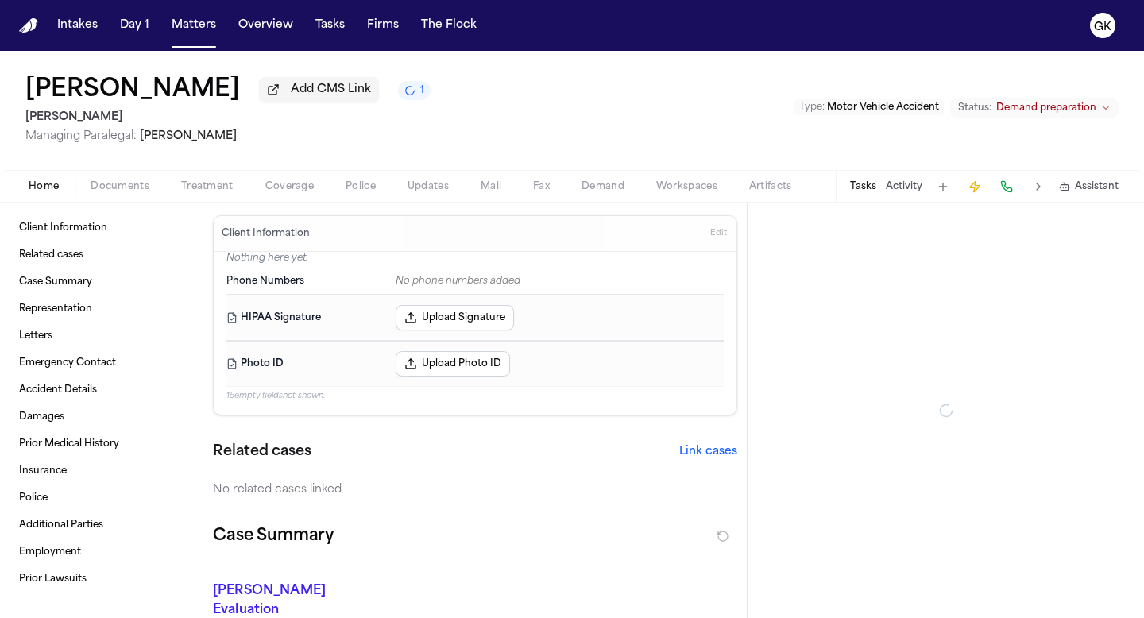
click at [1077, 114] on span "Demand preparation" at bounding box center [1046, 108] width 100 height 13
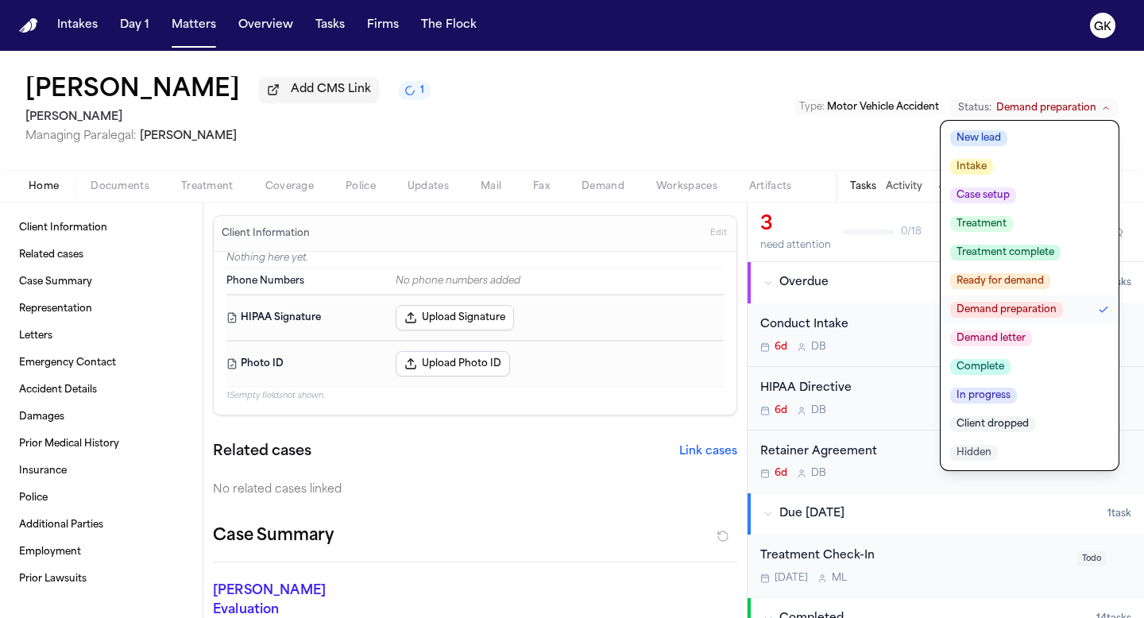
click at [1023, 341] on span "Demand letter" at bounding box center [991, 339] width 82 height 16
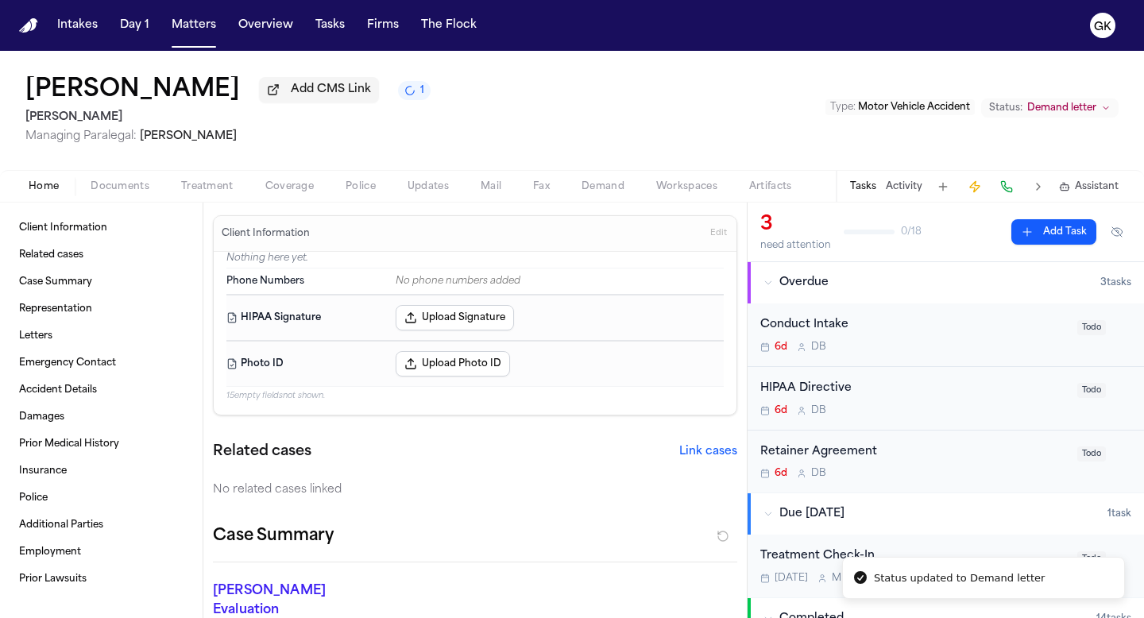
click at [33, 30] on img "Home" at bounding box center [28, 25] width 19 height 15
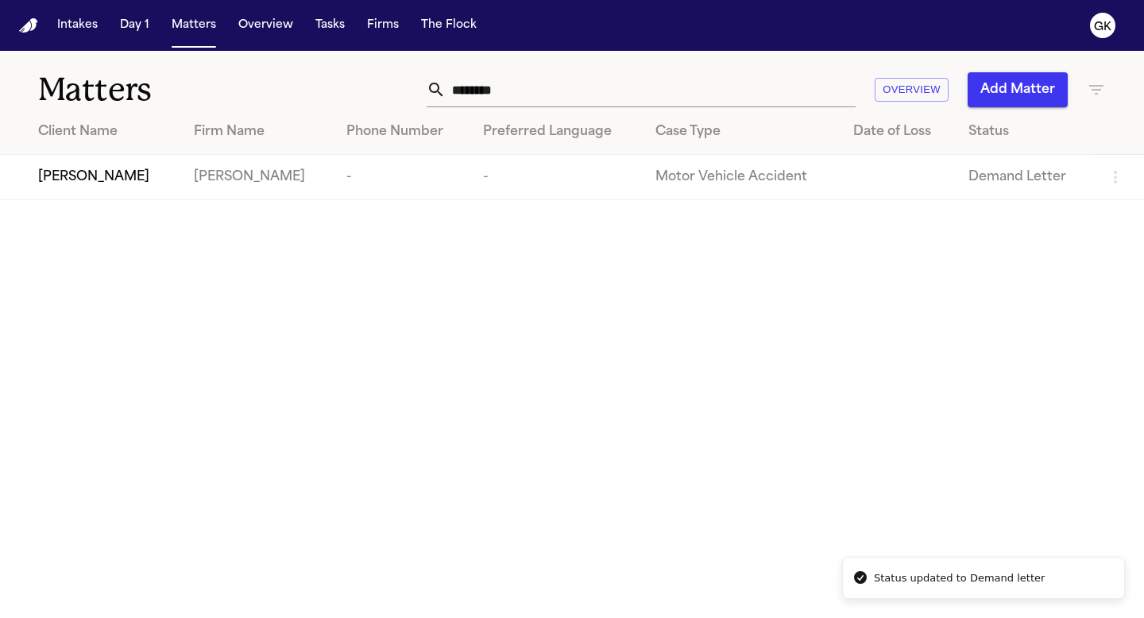
click at [519, 96] on input "********" at bounding box center [651, 89] width 410 height 35
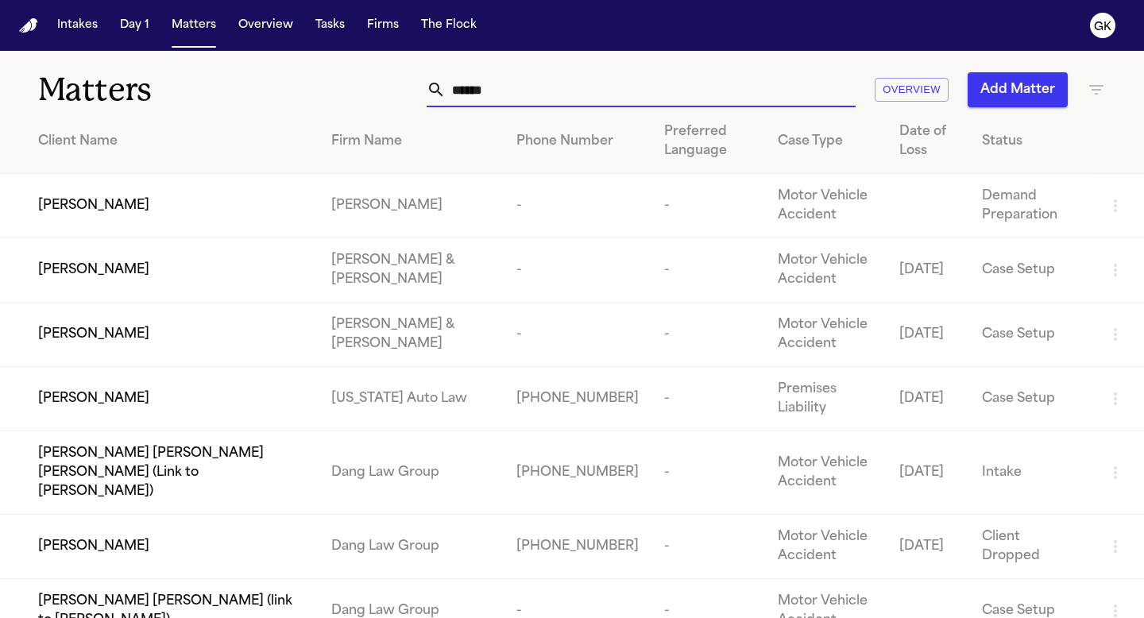
type input "******"
click at [210, 211] on div "[PERSON_NAME]" at bounding box center [172, 205] width 268 height 19
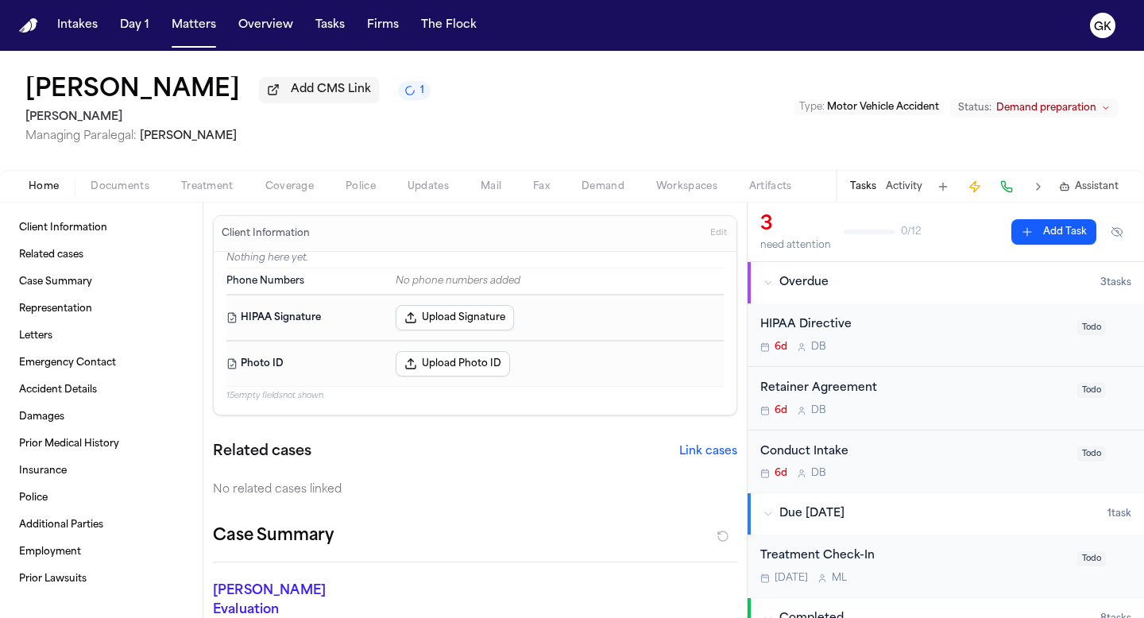
click at [1024, 114] on span "Demand preparation" at bounding box center [1046, 108] width 100 height 13
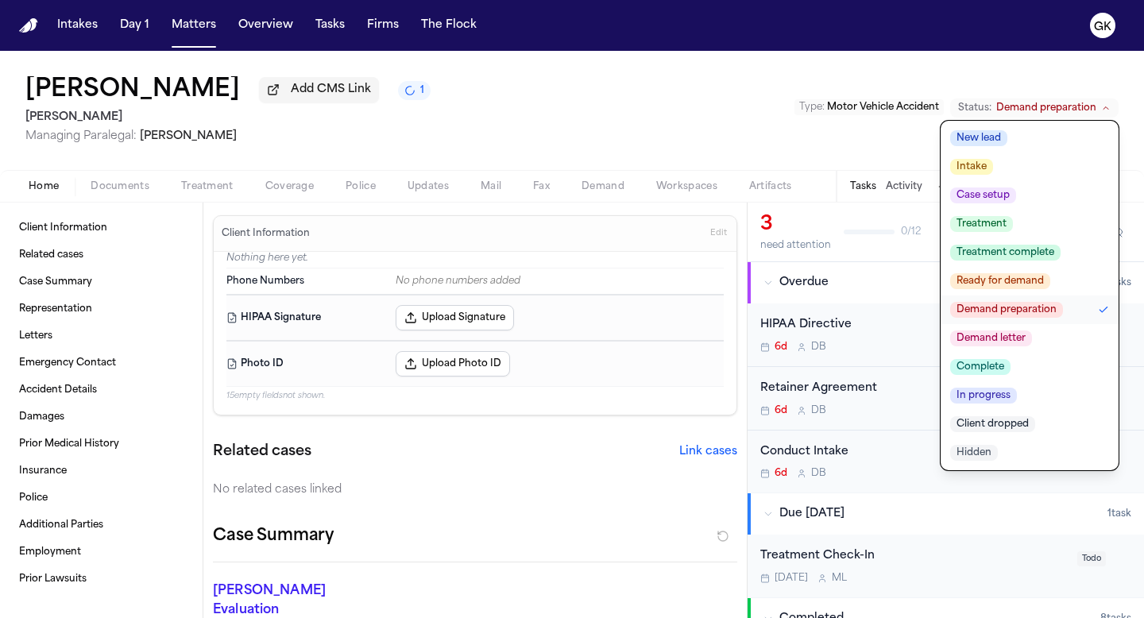
click at [989, 342] on span "Demand letter" at bounding box center [991, 339] width 82 height 16
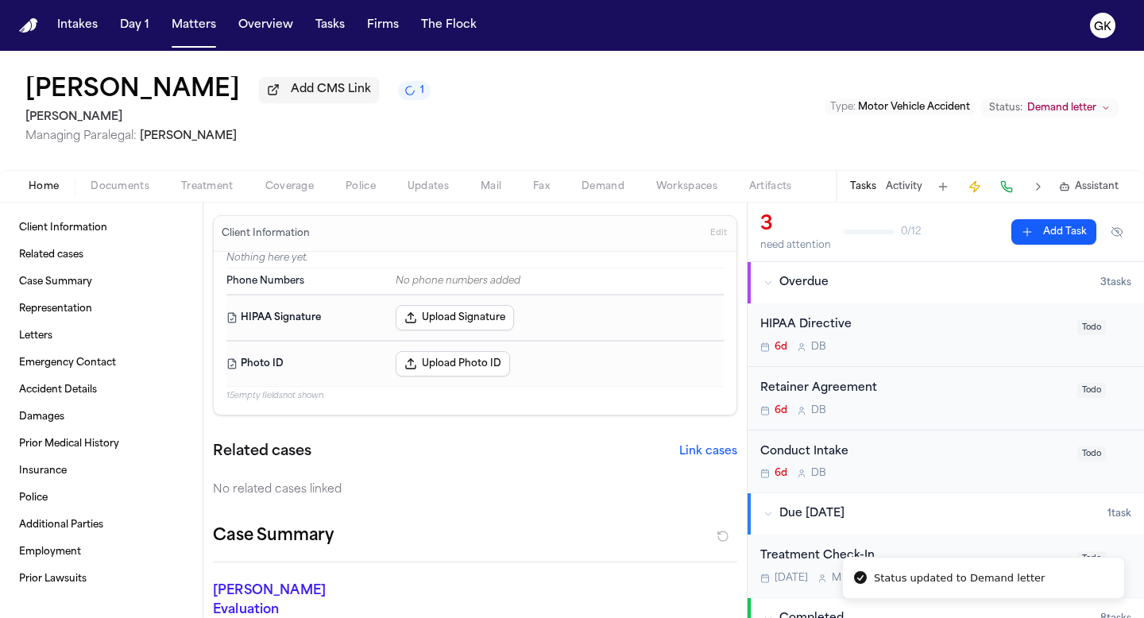
click at [32, 21] on img "Home" at bounding box center [28, 25] width 19 height 15
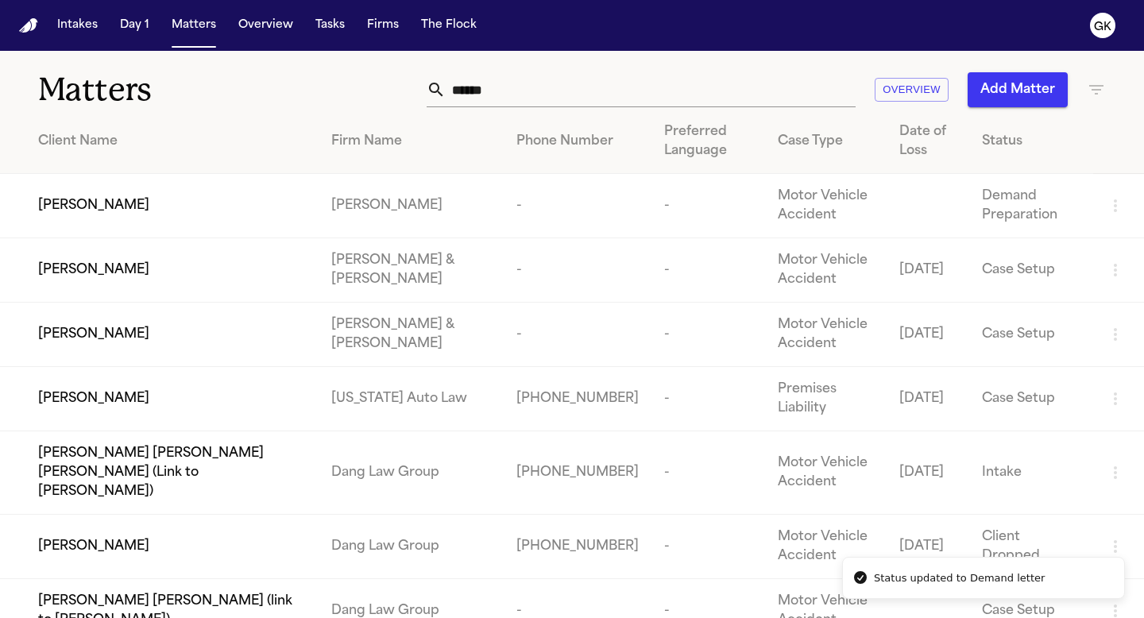
click at [525, 96] on input "******" at bounding box center [651, 89] width 410 height 35
type input "*"
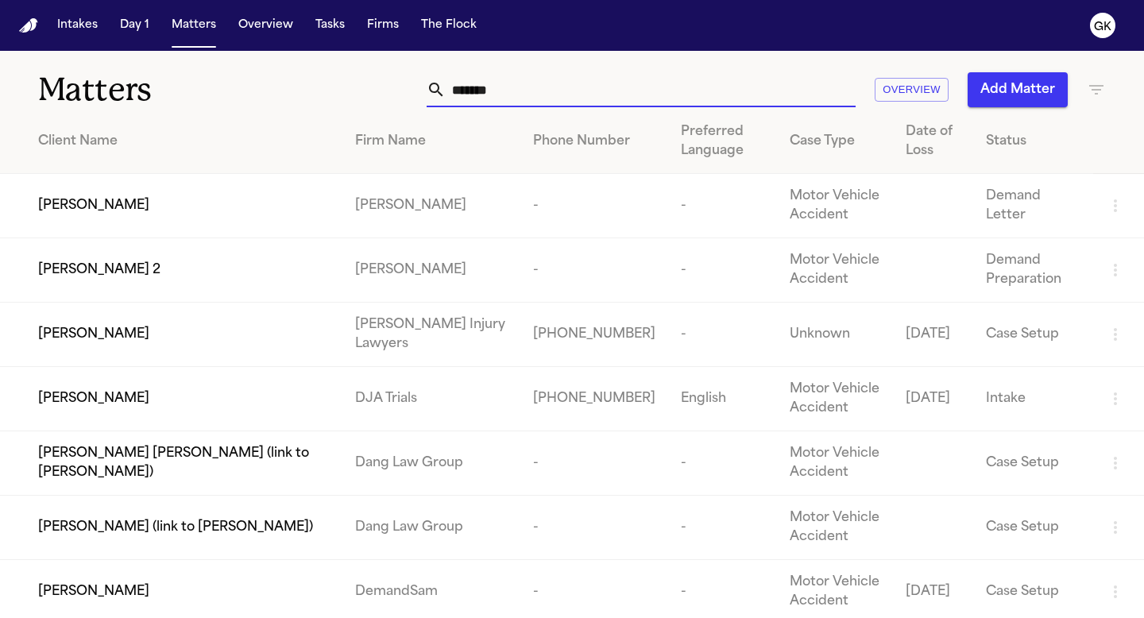
type input "*******"
click at [417, 252] on td "[PERSON_NAME]" at bounding box center [430, 270] width 177 height 64
click at [253, 211] on div "[PERSON_NAME]" at bounding box center [184, 205] width 292 height 19
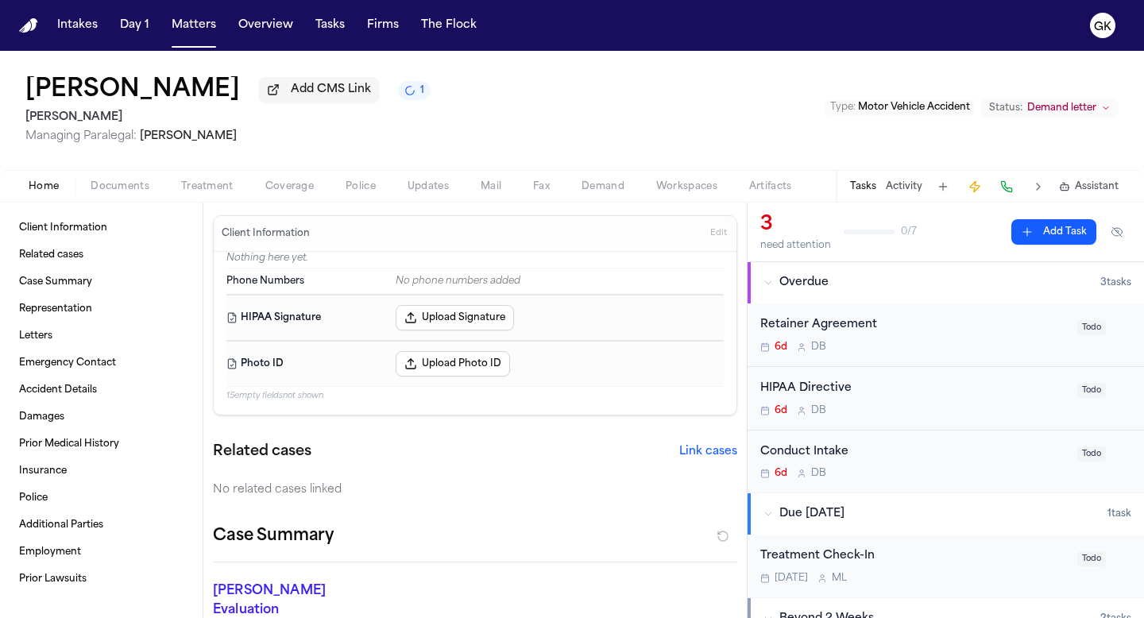
click at [676, 184] on span "Workspaces" at bounding box center [686, 186] width 61 height 13
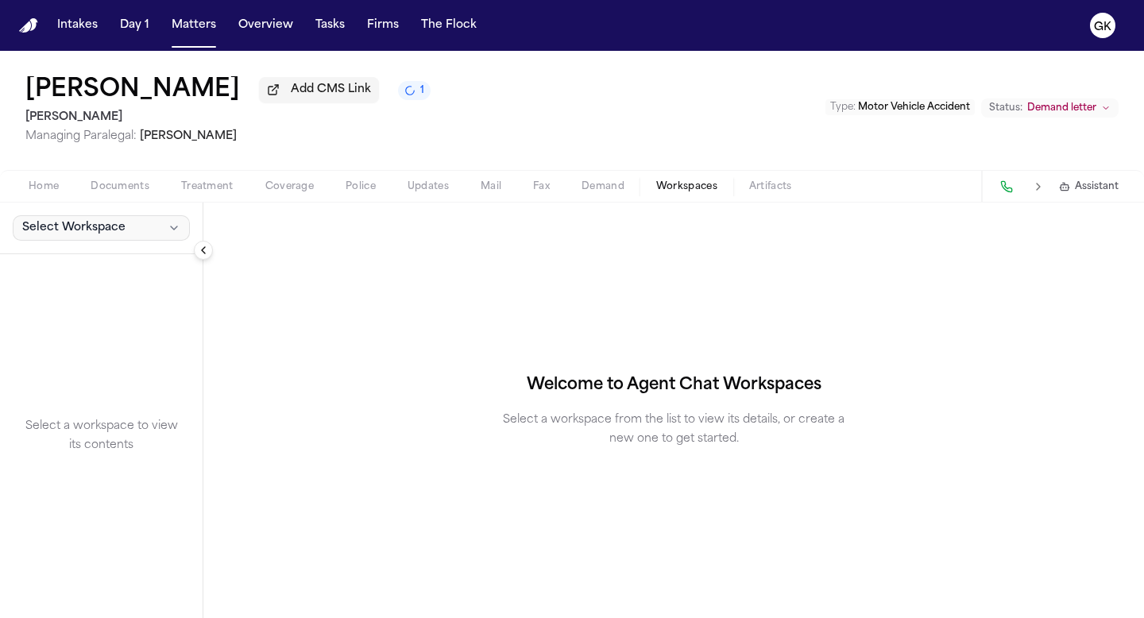
click at [62, 232] on span "Select Workspace" at bounding box center [73, 228] width 103 height 16
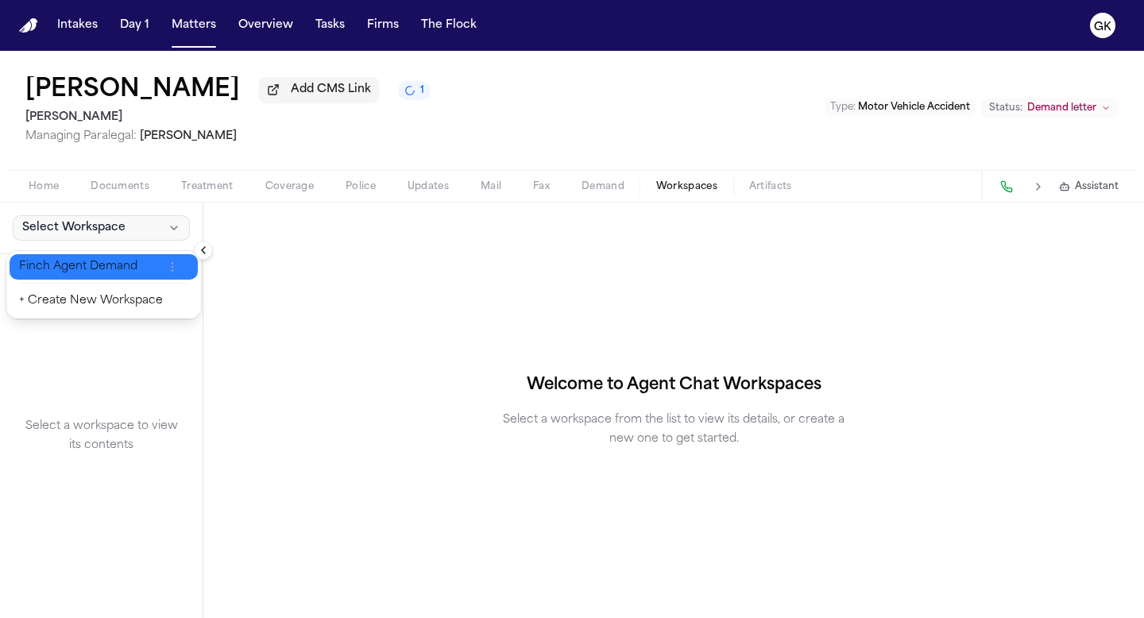
click at [59, 273] on span "Finch Agent Demand" at bounding box center [91, 267] width 144 height 16
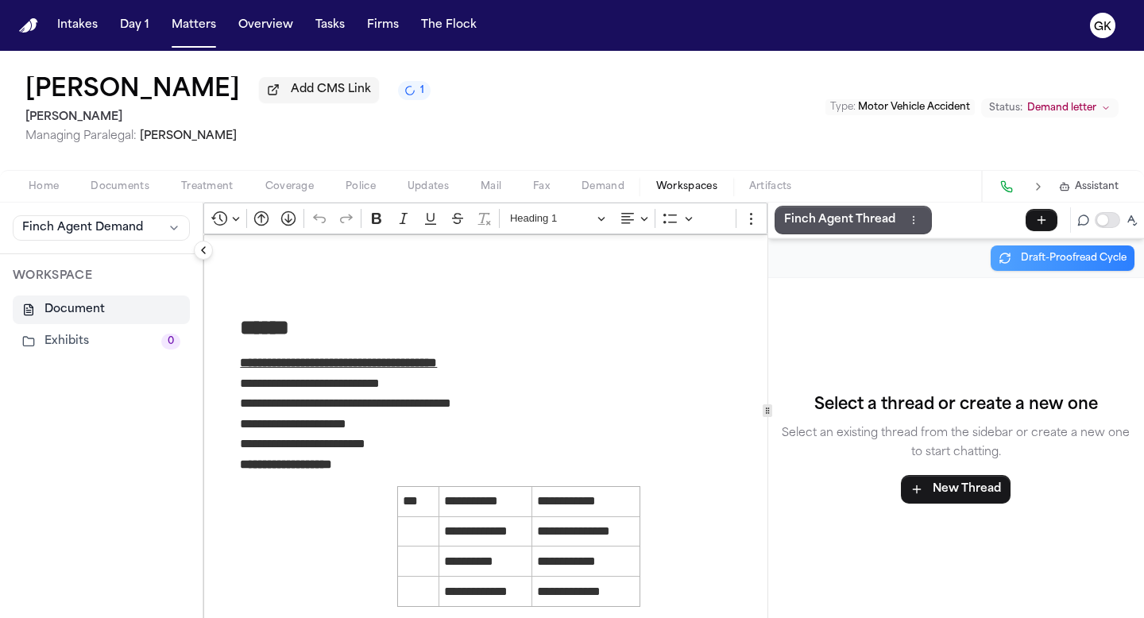
click at [605, 181] on span "Demand" at bounding box center [603, 186] width 43 height 13
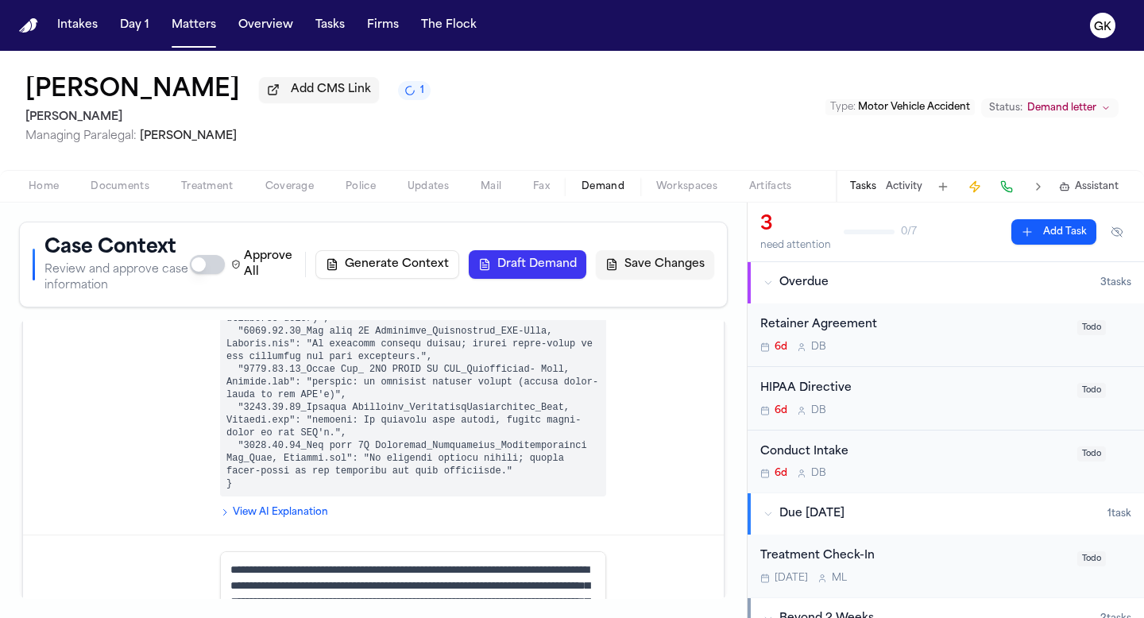
scroll to position [10067, 0]
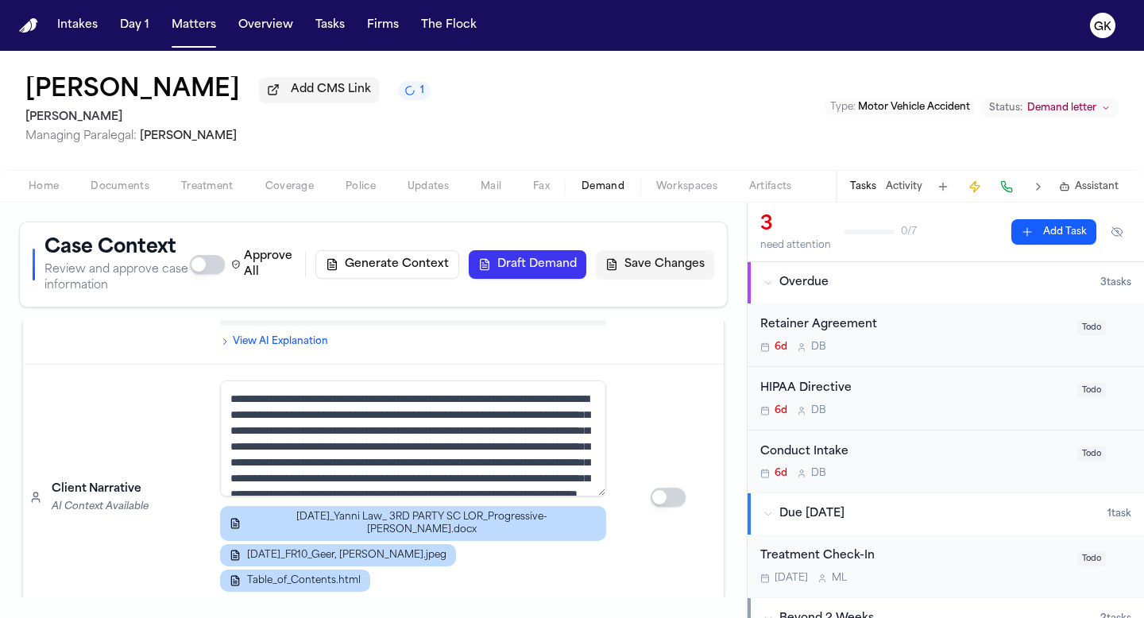
click at [694, 191] on span "Workspaces" at bounding box center [686, 186] width 61 height 13
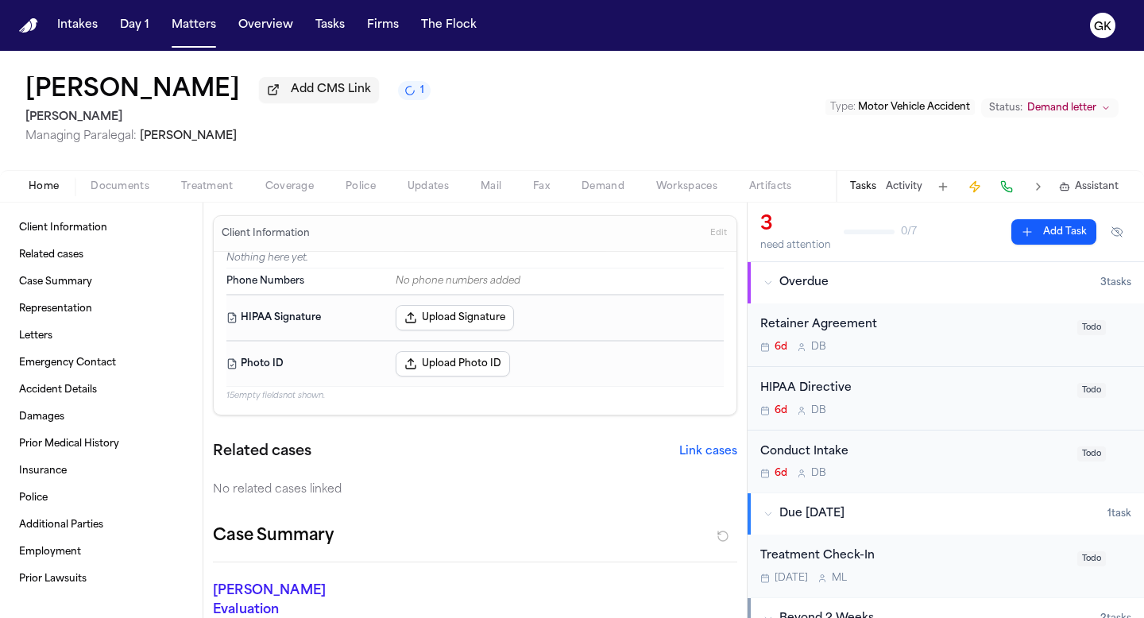
type textarea "*"
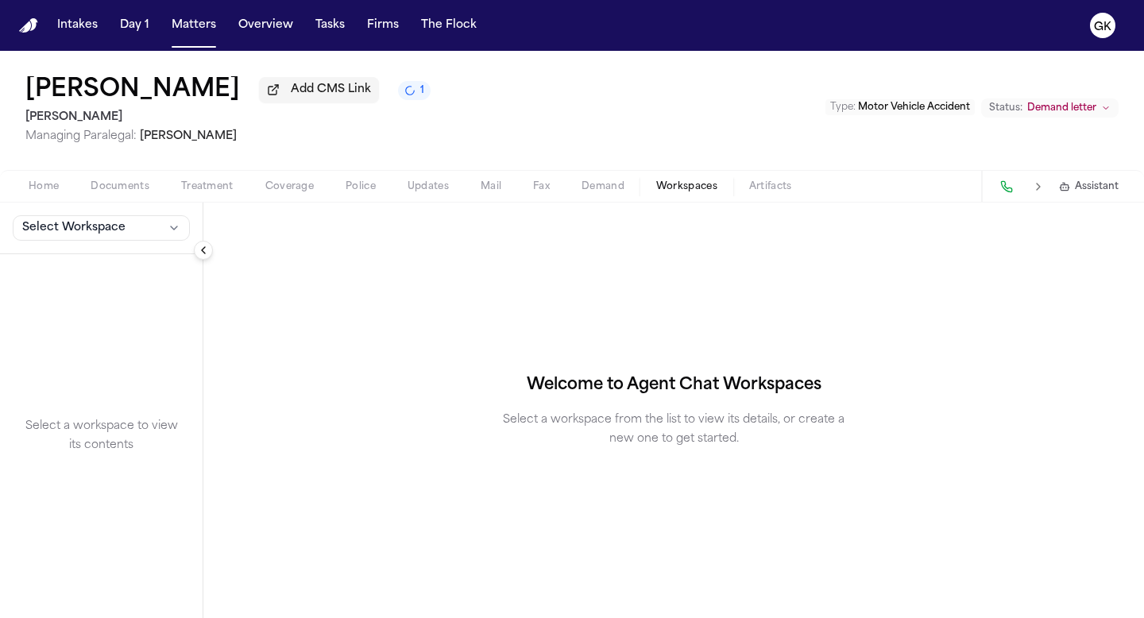
click at [176, 91] on h1 "[PERSON_NAME]" at bounding box center [132, 90] width 215 height 29
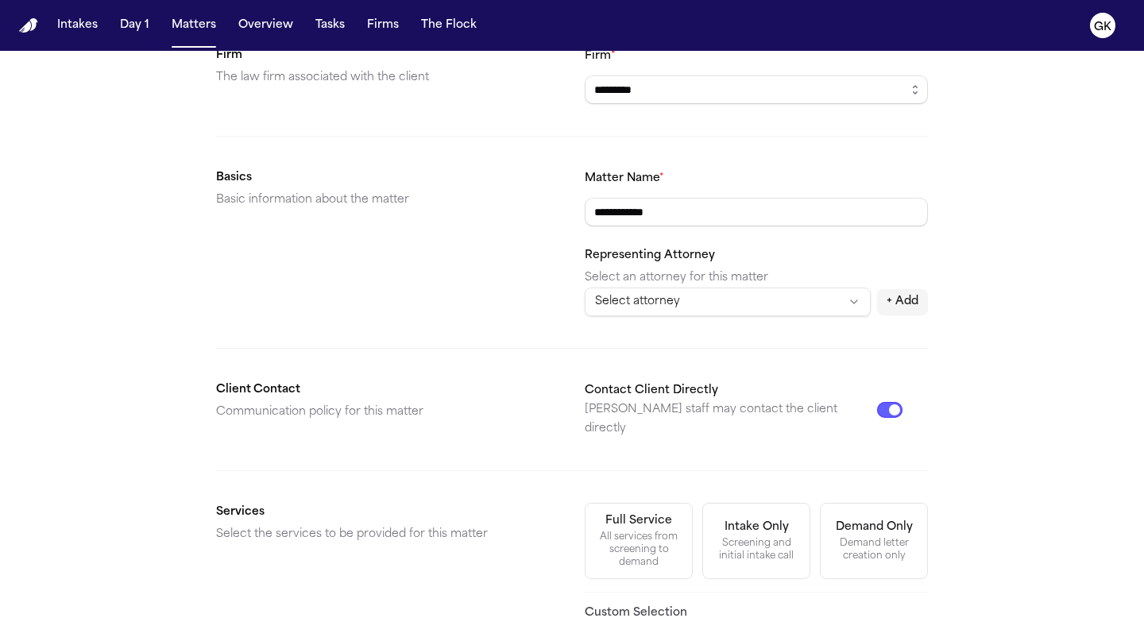
scroll to position [588, 0]
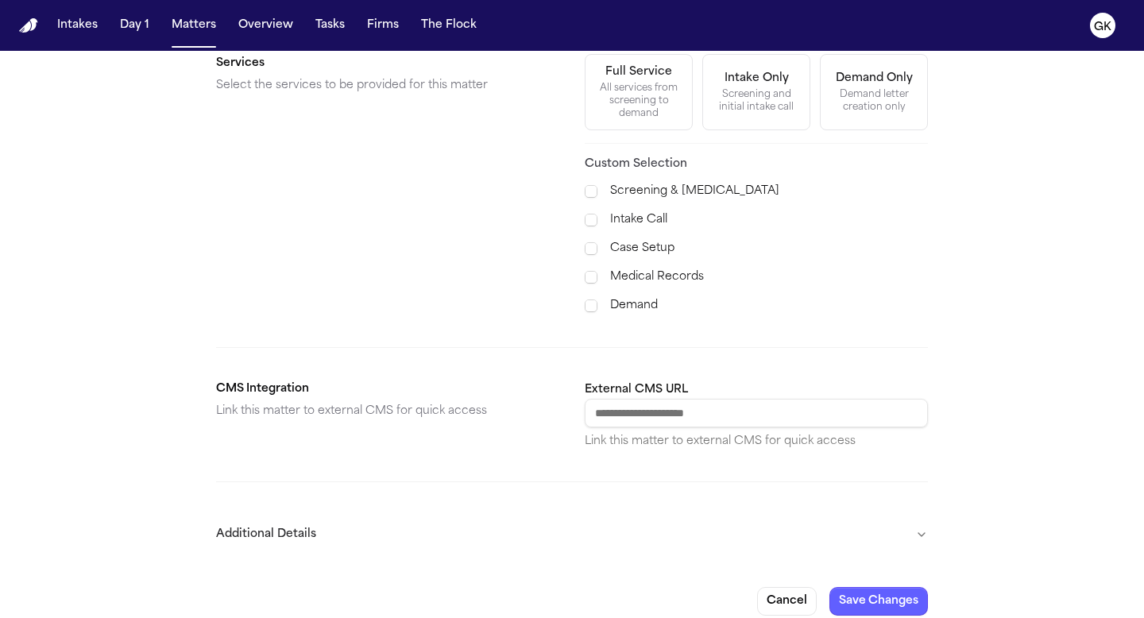
click at [303, 526] on button "Additional Details" at bounding box center [572, 534] width 712 height 41
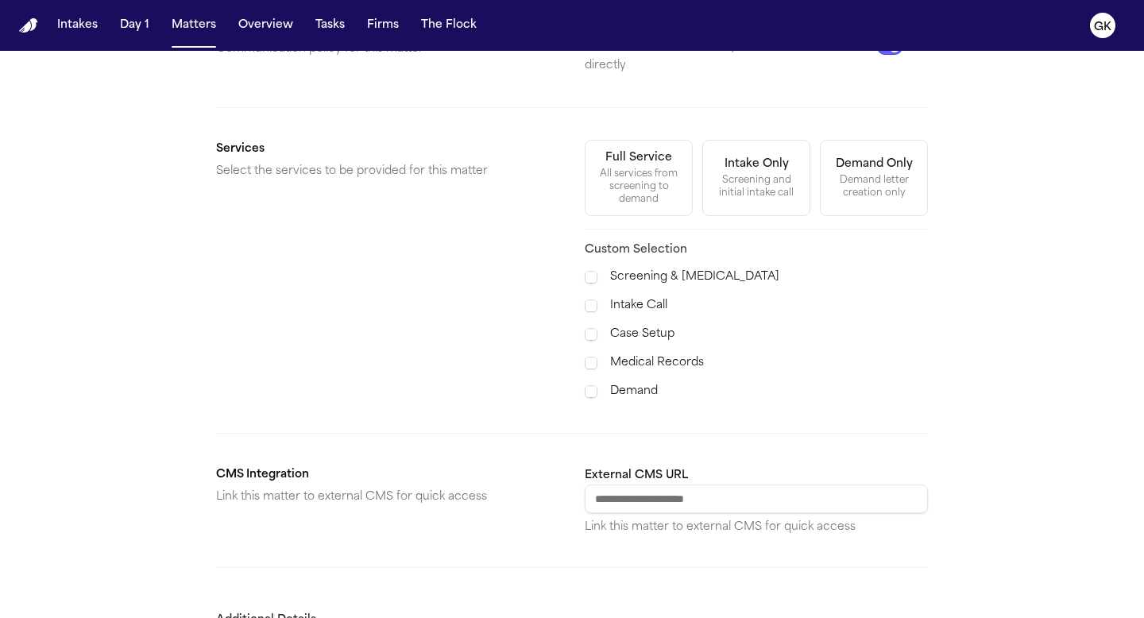
scroll to position [0, 0]
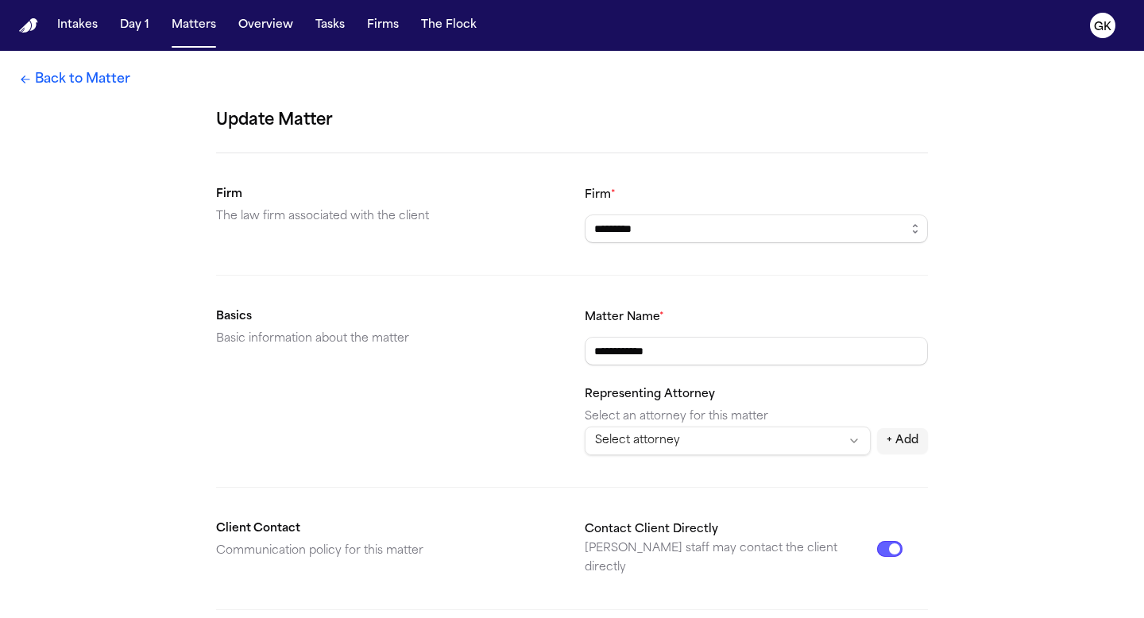
click at [91, 80] on link "Back to Matter" at bounding box center [74, 79] width 111 height 19
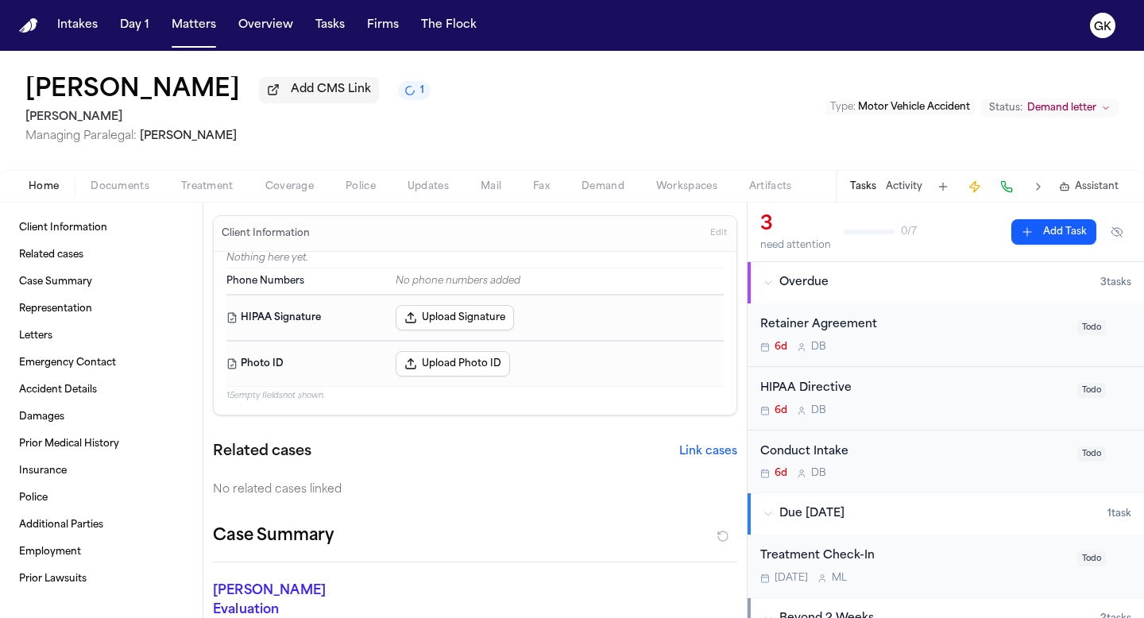
click at [31, 14] on nav "Intakes Day 1 Matters Overview Tasks Firms The Flock GK" at bounding box center [572, 25] width 1144 height 51
click at [29, 29] on img "Home" at bounding box center [28, 25] width 19 height 15
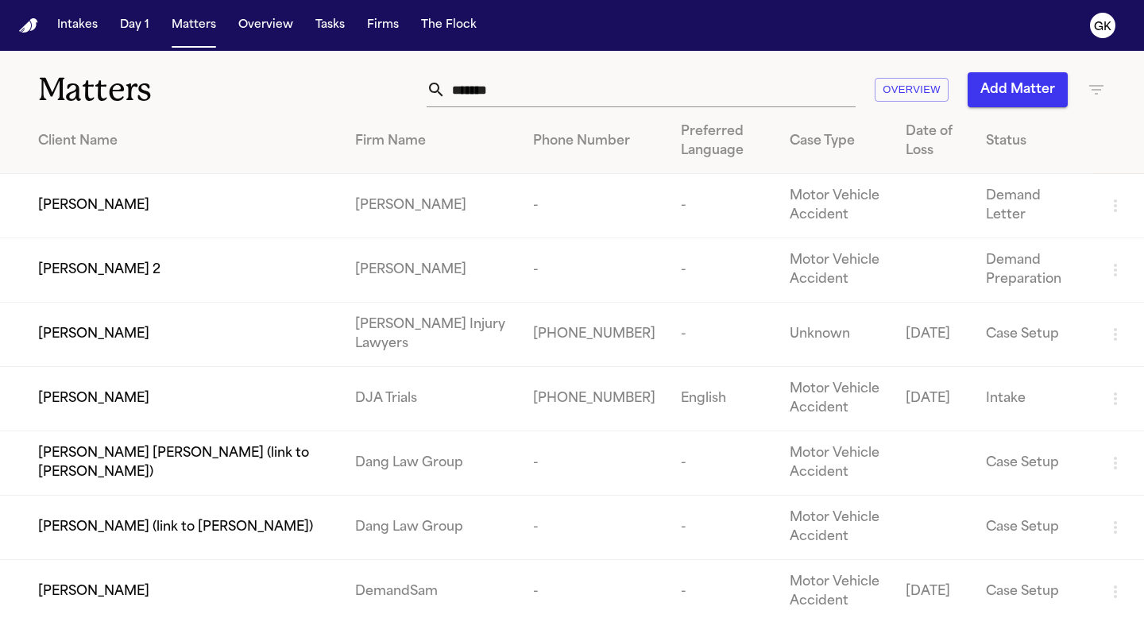
click at [249, 198] on div "[PERSON_NAME]" at bounding box center [184, 205] width 292 height 19
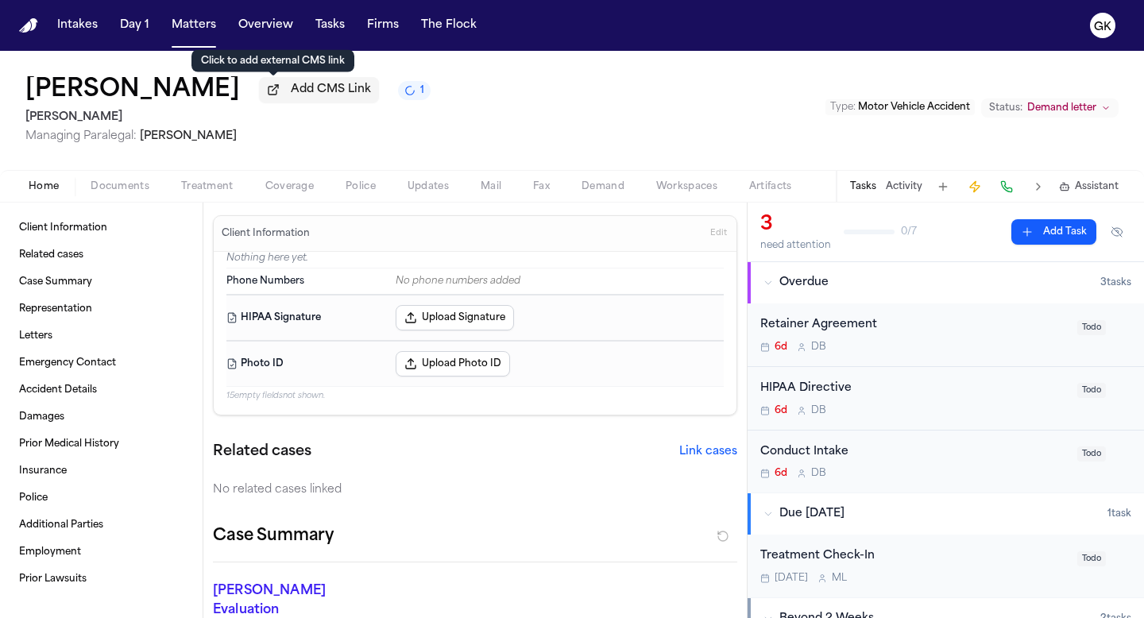
click at [291, 97] on span "Add CMS Link" at bounding box center [331, 90] width 80 height 16
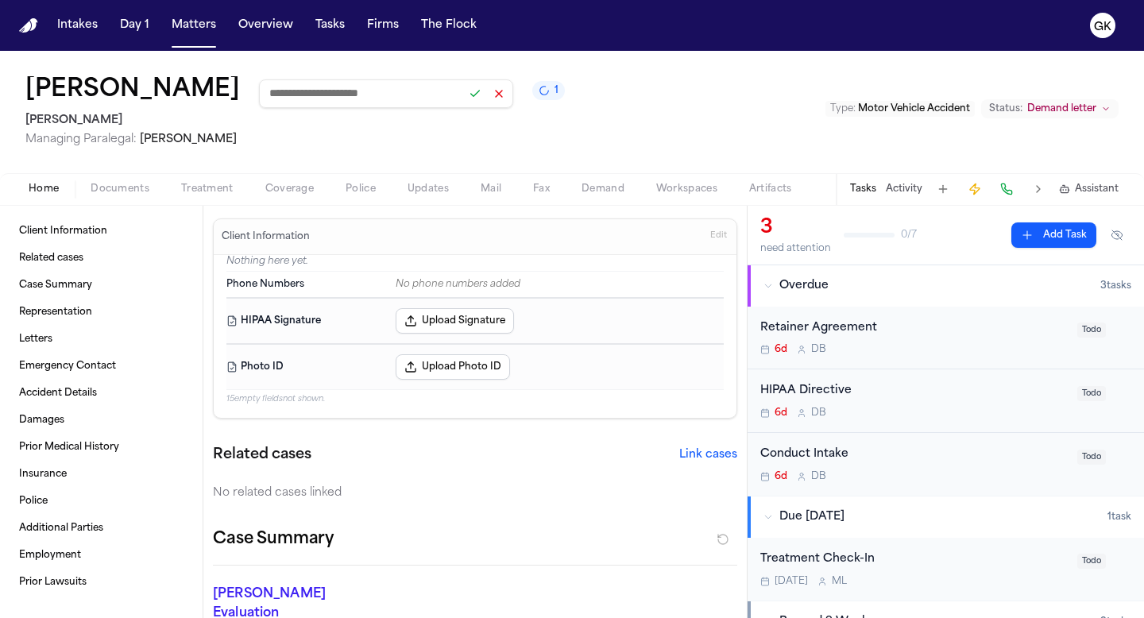
click at [423, 144] on span "Managing Paralegal: Michelle Landazabal" at bounding box center [295, 140] width 540 height 16
click at [464, 101] on button at bounding box center [475, 94] width 22 height 22
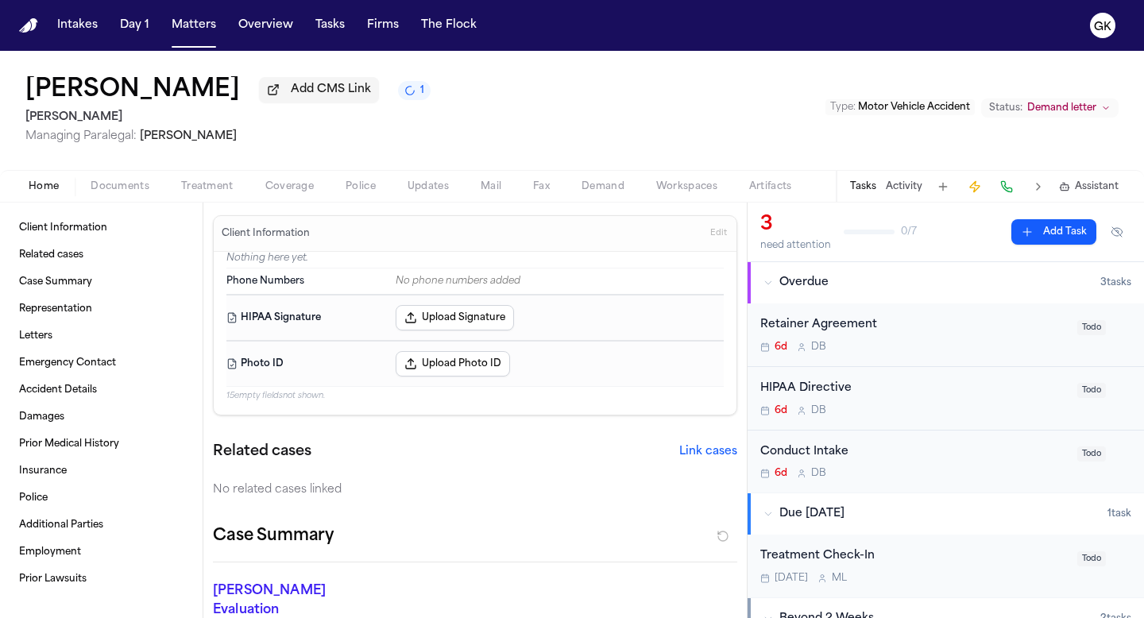
click at [403, 95] on icon "1 active task" at bounding box center [410, 90] width 14 height 14
click at [435, 81] on div "Brandon Geer Add CMS Link 1 Yanni Law Managing Paralegal: Michelle Landazabal T…" at bounding box center [572, 110] width 1144 height 119
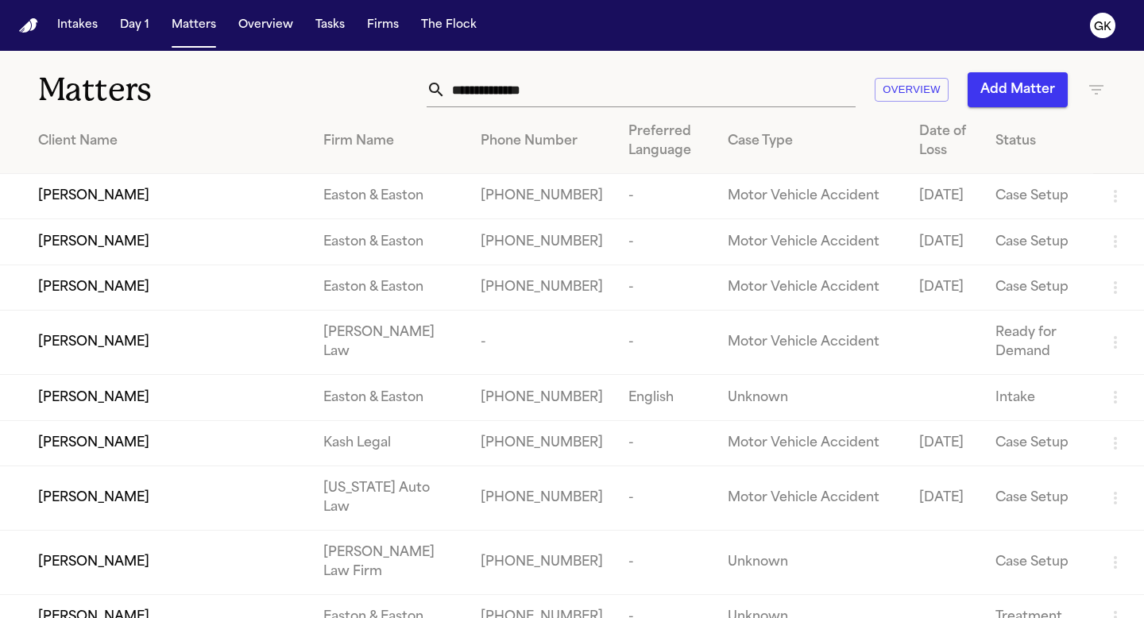
click at [498, 96] on input "text" at bounding box center [651, 89] width 410 height 35
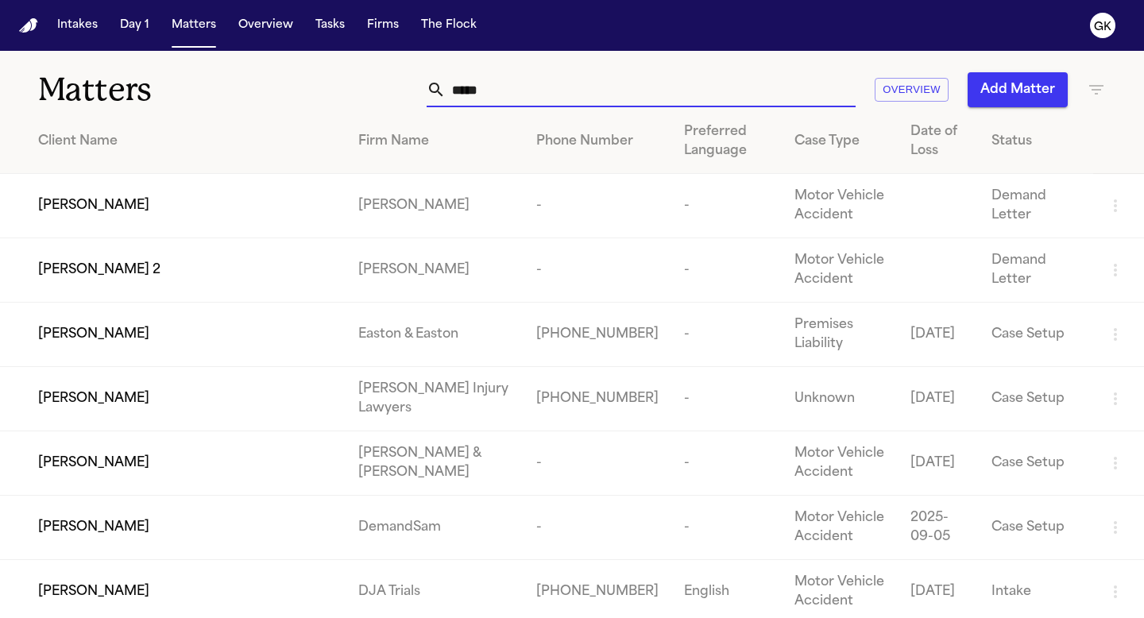
type input "*****"
click at [525, 203] on td "-" at bounding box center [598, 206] width 148 height 64
click at [214, 220] on td "[PERSON_NAME]" at bounding box center [173, 206] width 346 height 64
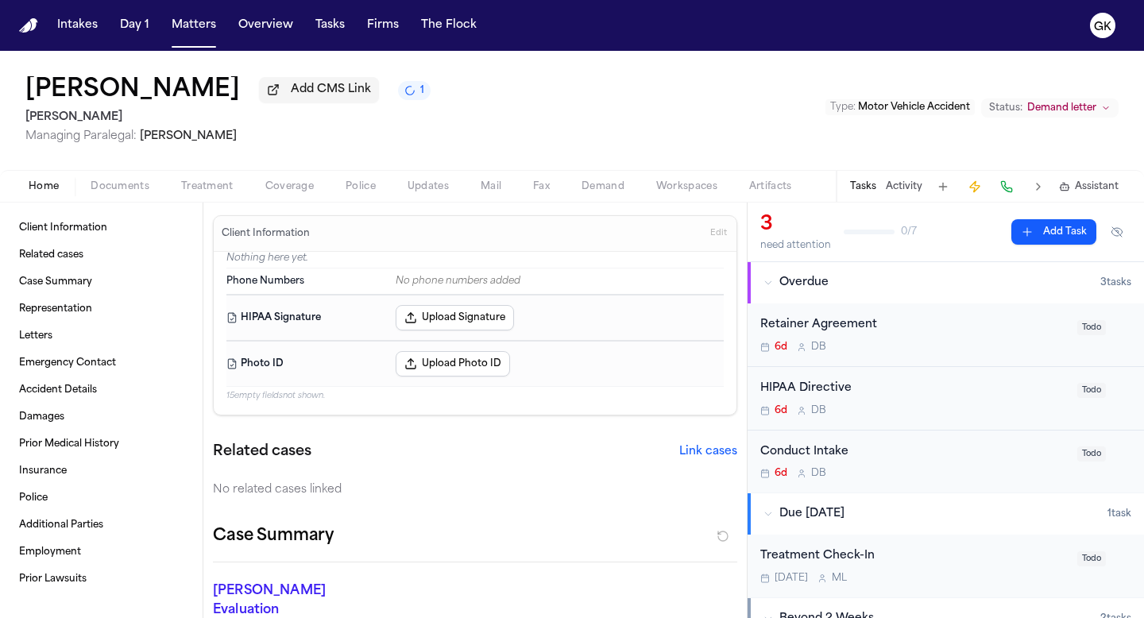
click at [1058, 111] on span "Demand letter" at bounding box center [1061, 108] width 69 height 13
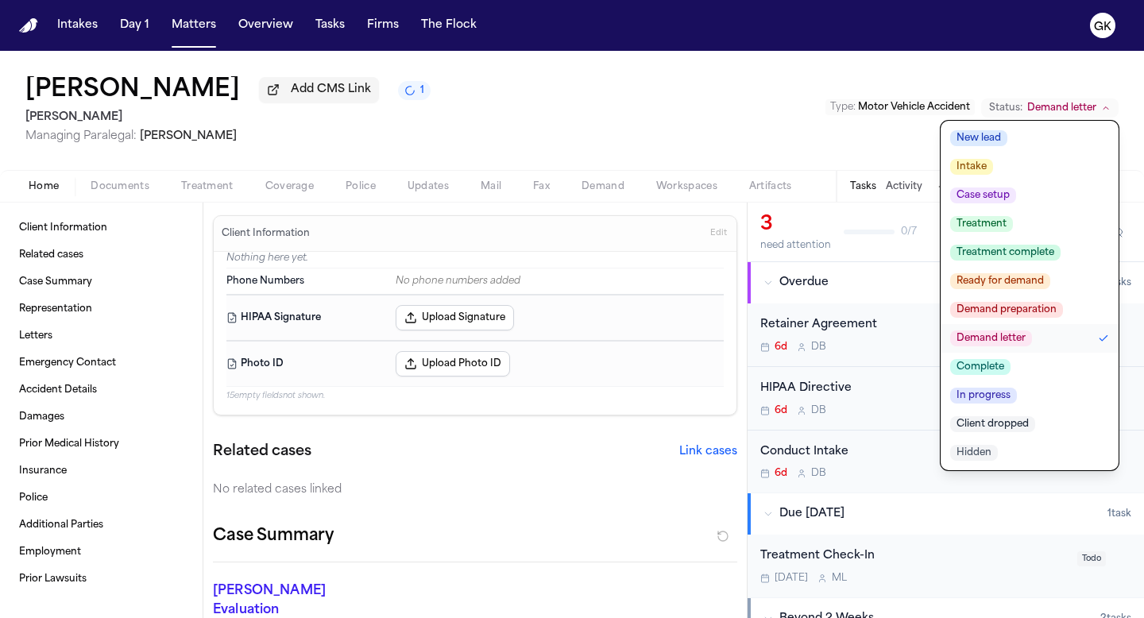
click at [787, 126] on div "[PERSON_NAME] Add CMS Link 1 [PERSON_NAME] Managing Paralegal: [PERSON_NAME] Ty…" at bounding box center [572, 110] width 1144 height 119
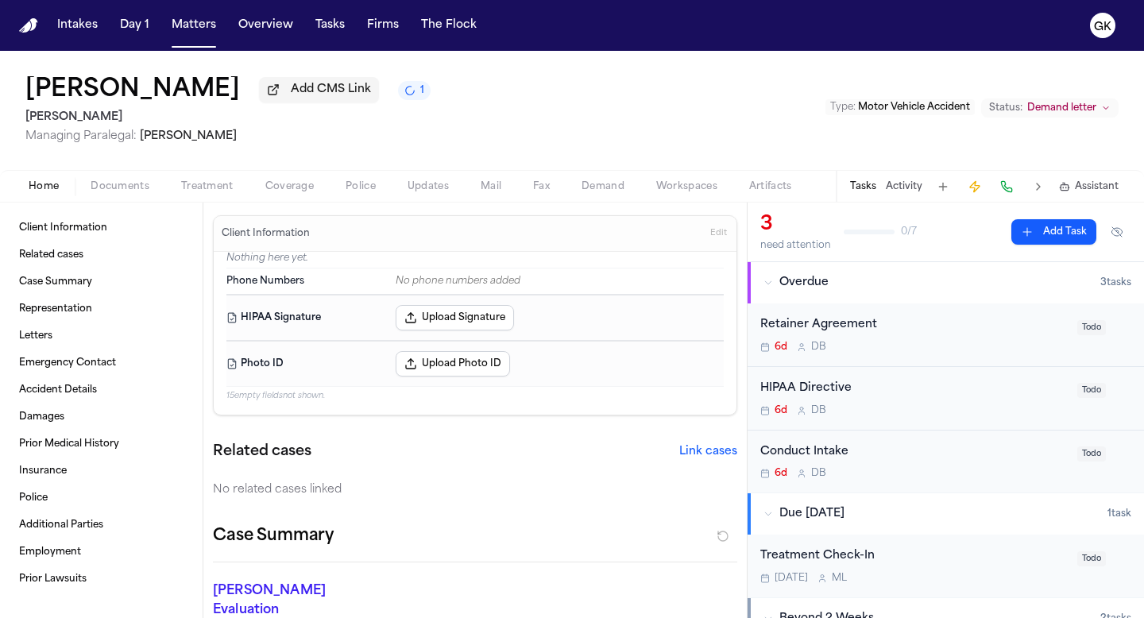
click at [33, 21] on img "Home" at bounding box center [28, 25] width 19 height 15
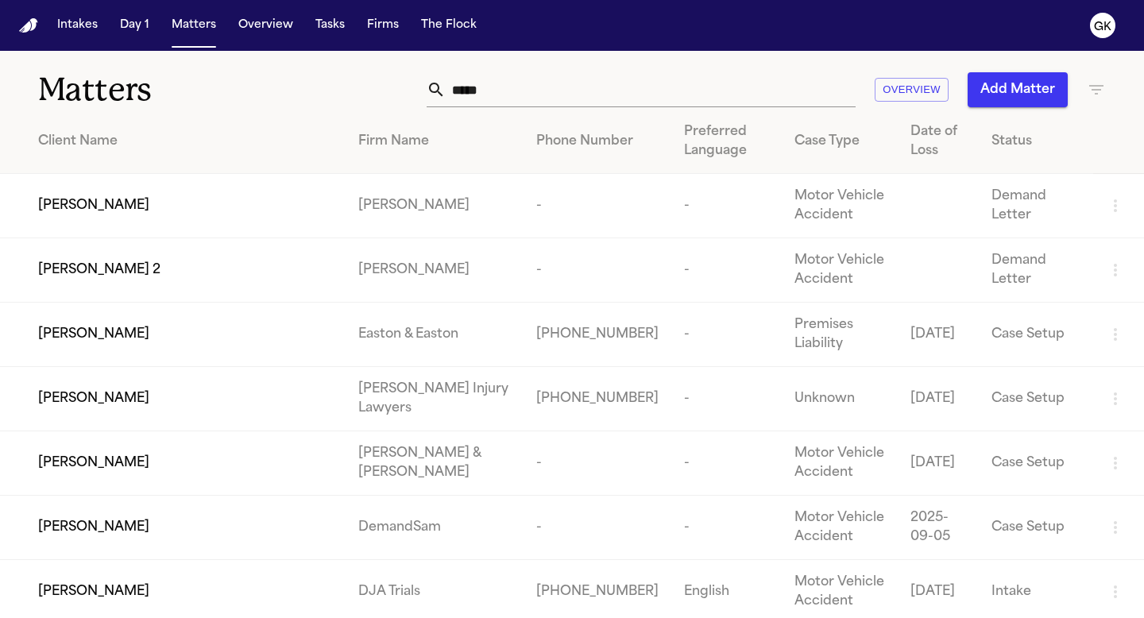
click at [493, 90] on input "*****" at bounding box center [651, 89] width 410 height 35
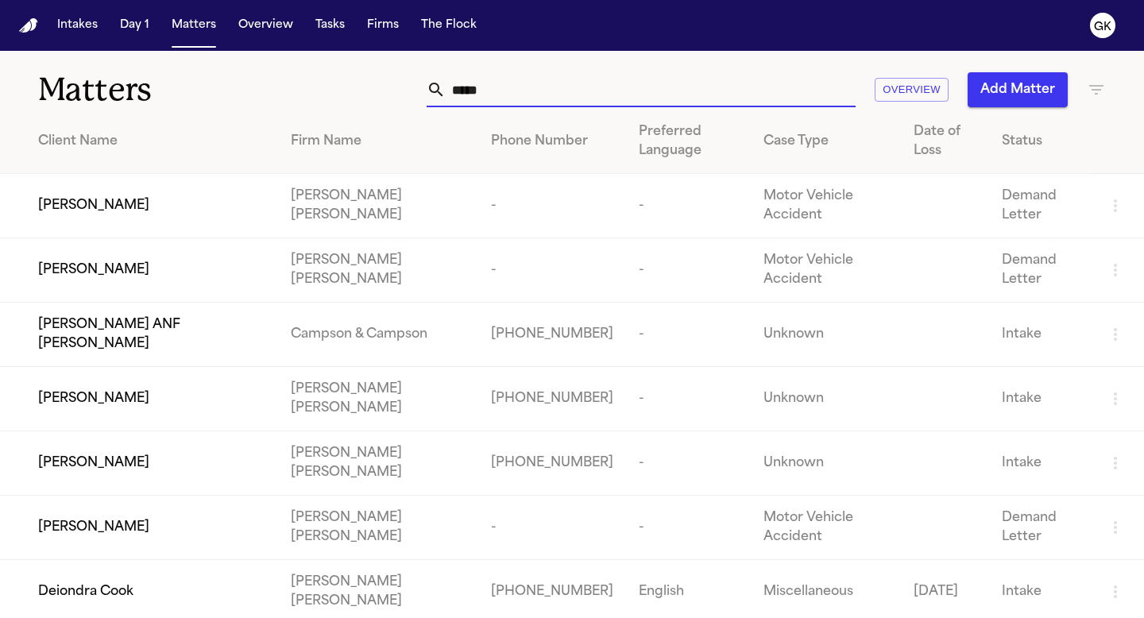
type input "******"
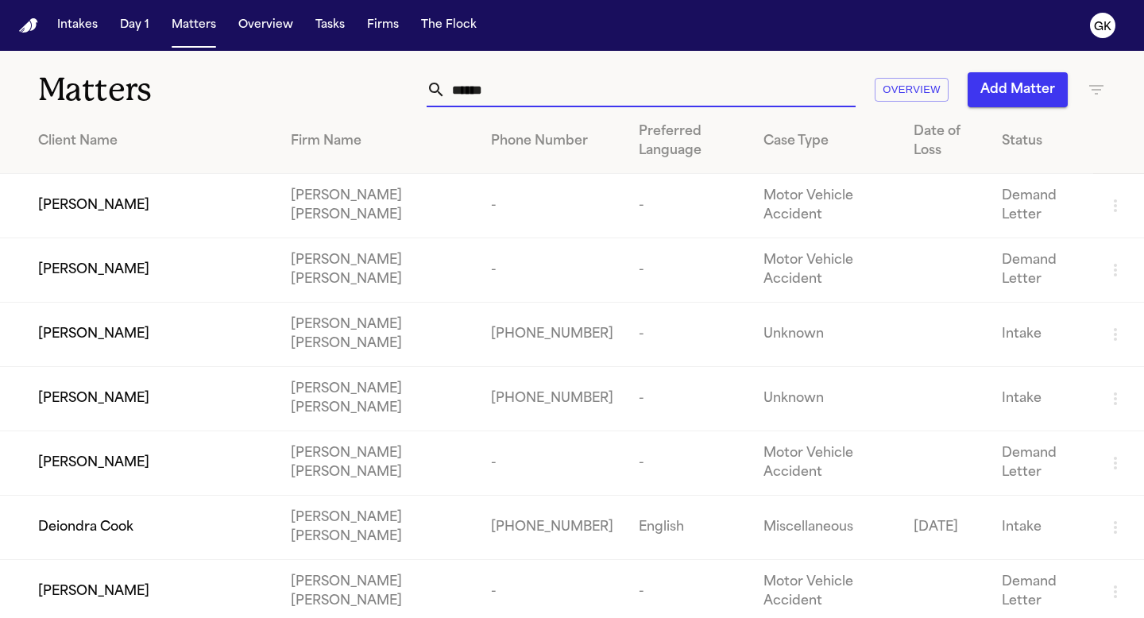
scroll to position [205, 0]
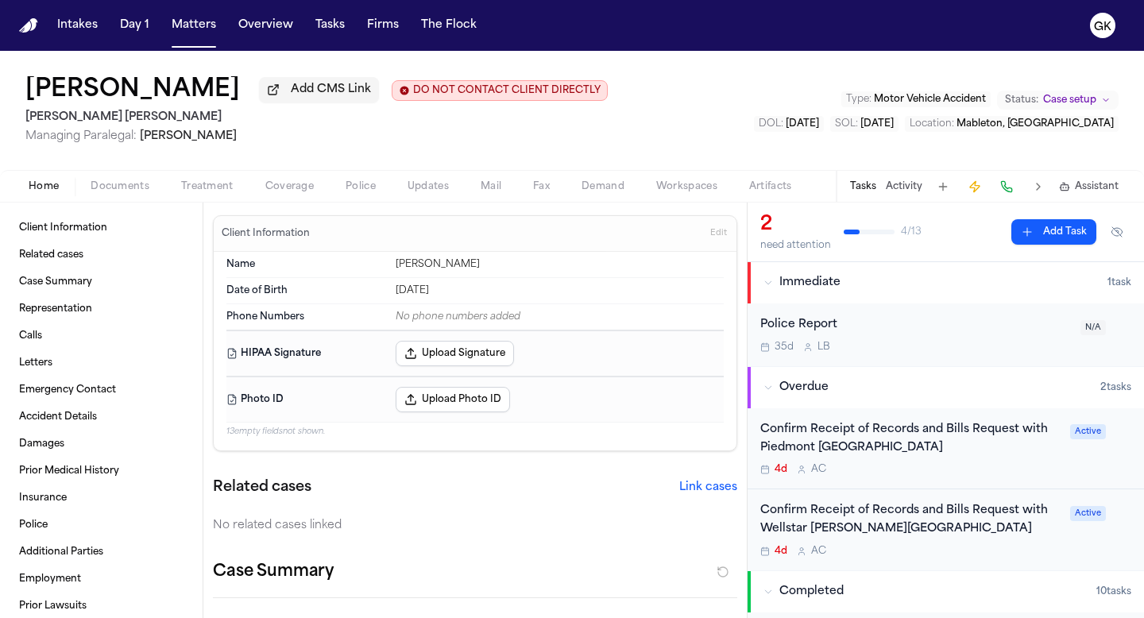
click at [136, 188] on span "Documents" at bounding box center [120, 186] width 59 height 13
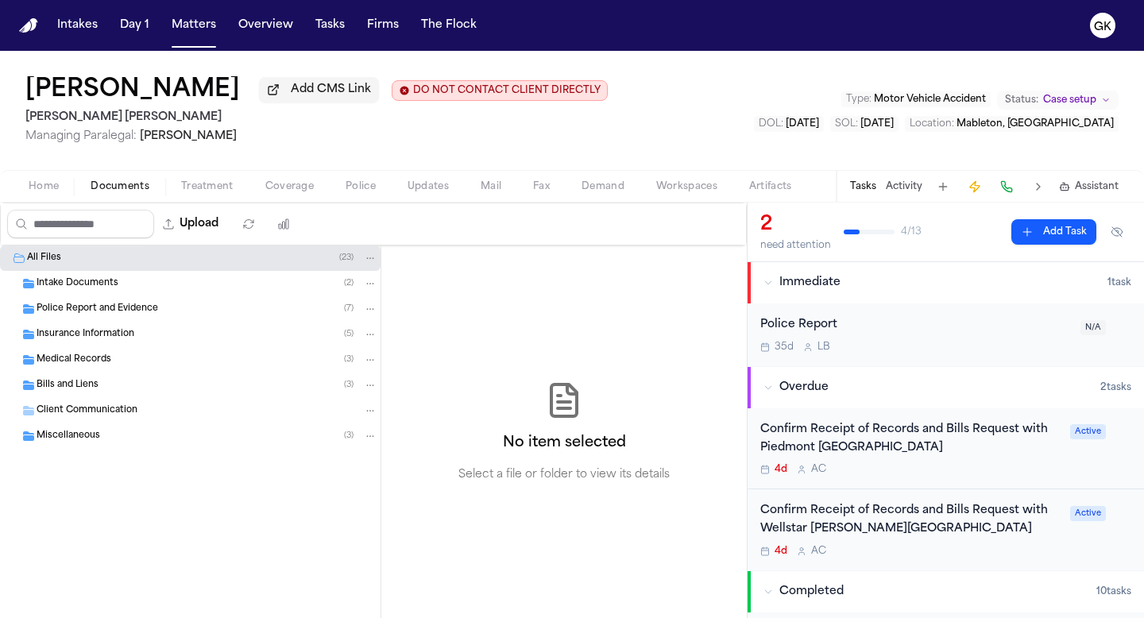
click at [94, 294] on div "Intake Documents ( 2 )" at bounding box center [190, 283] width 381 height 25
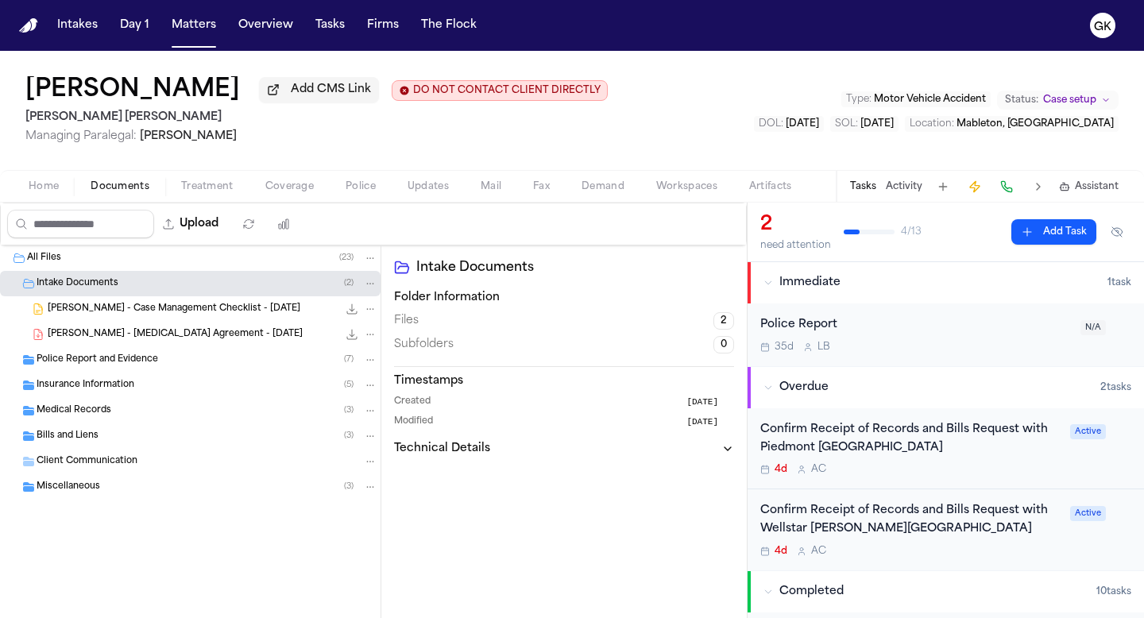
click at [90, 364] on span "Police Report and Evidence" at bounding box center [98, 361] width 122 height 14
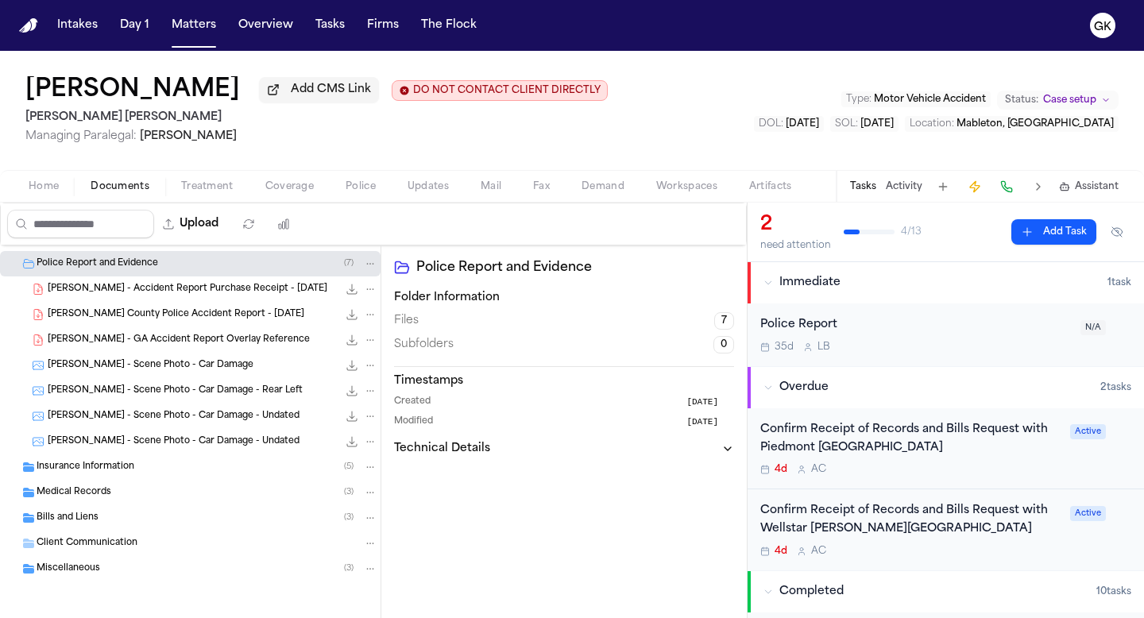
scroll to position [99, 0]
